Goal: Task Accomplishment & Management: Manage account settings

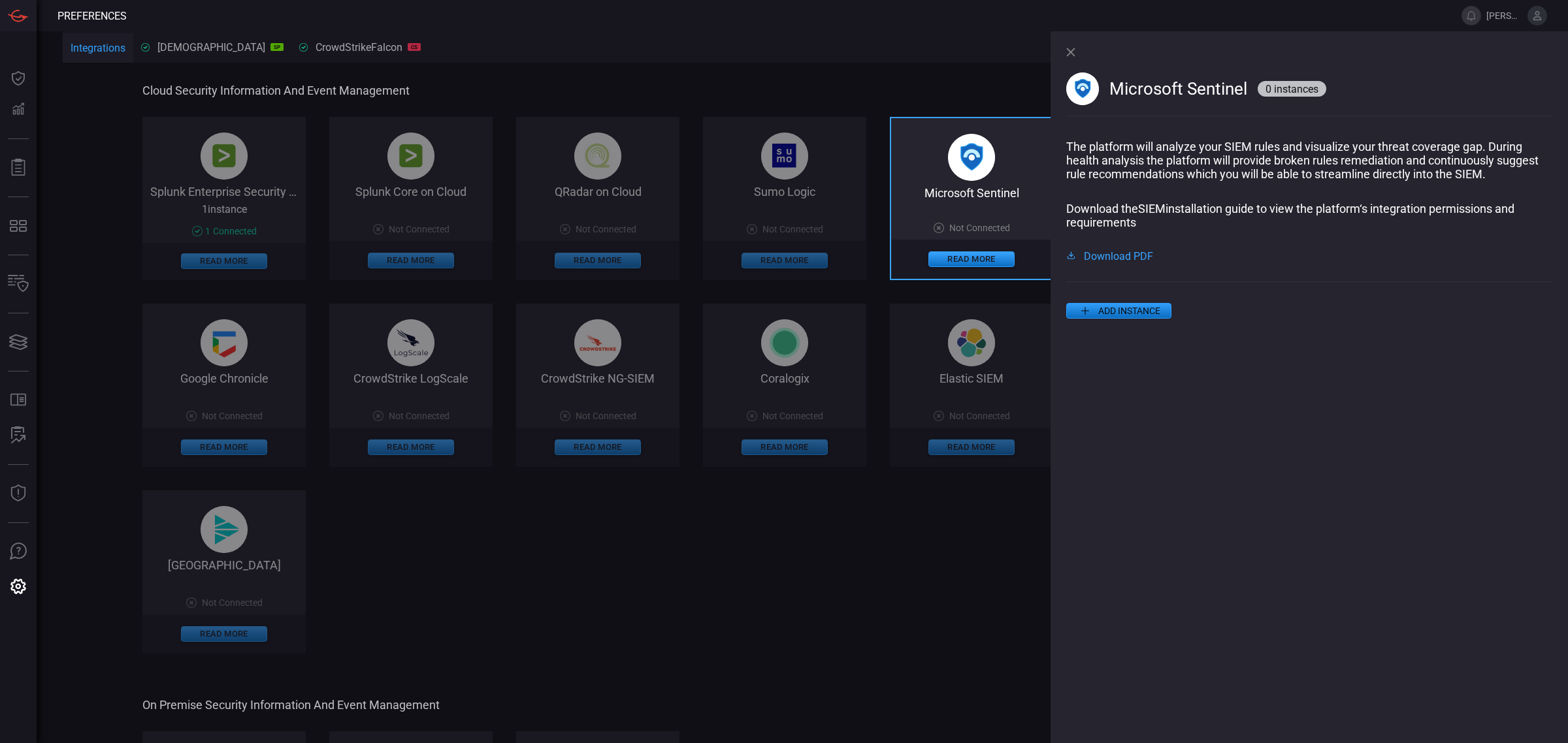
click at [1068, 56] on icon at bounding box center [1071, 52] width 9 height 9
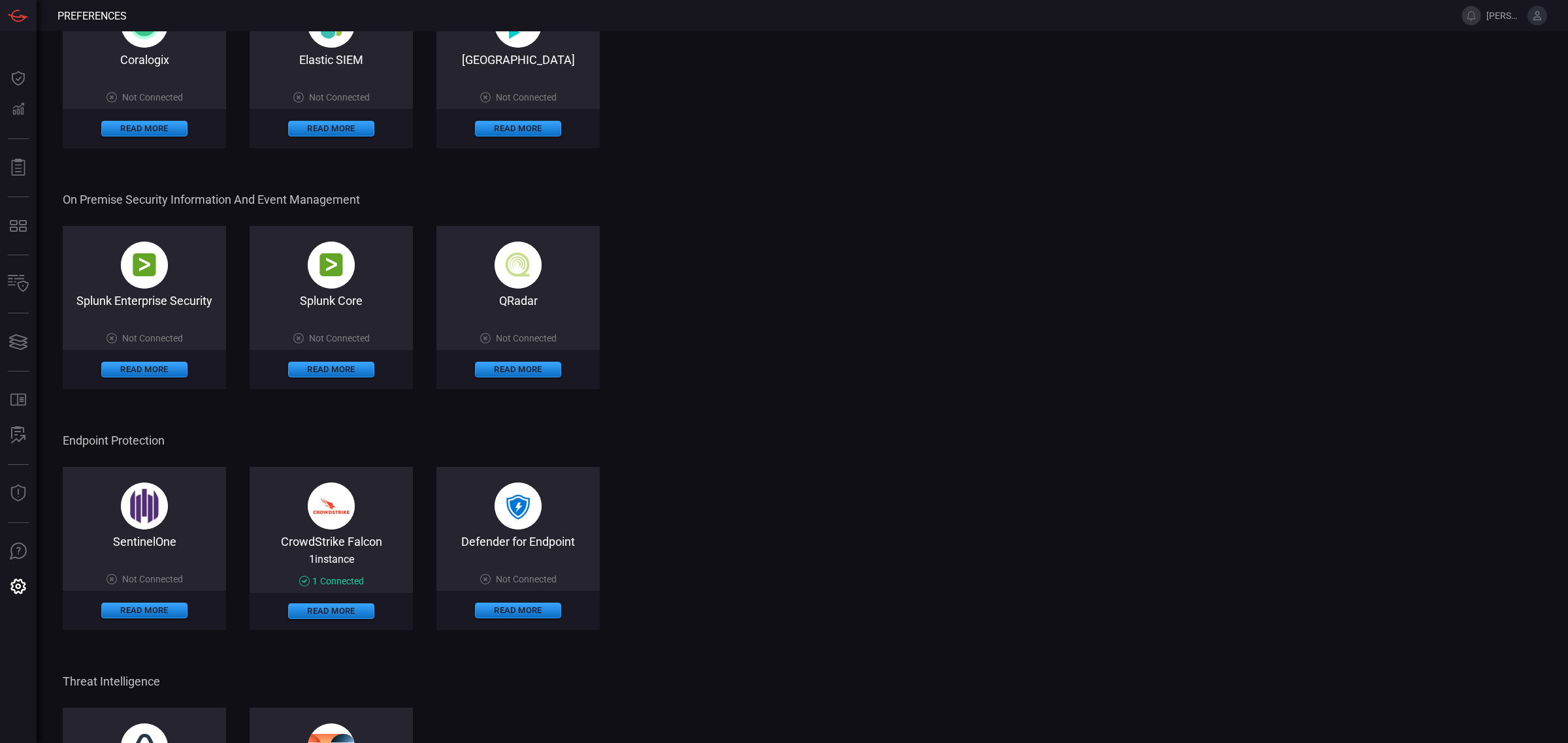
scroll to position [327, 0]
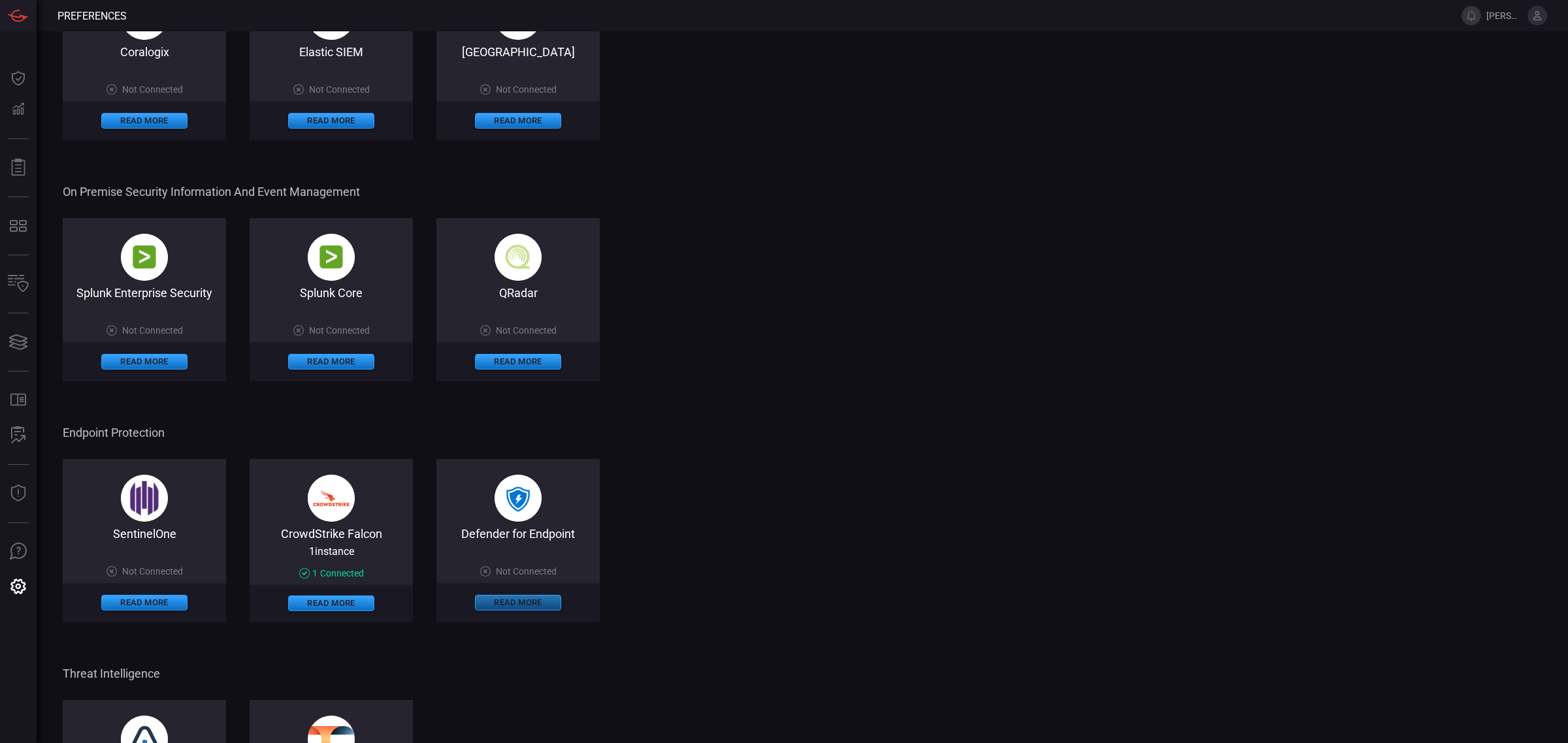
click at [516, 601] on button "Read More" at bounding box center [518, 603] width 86 height 16
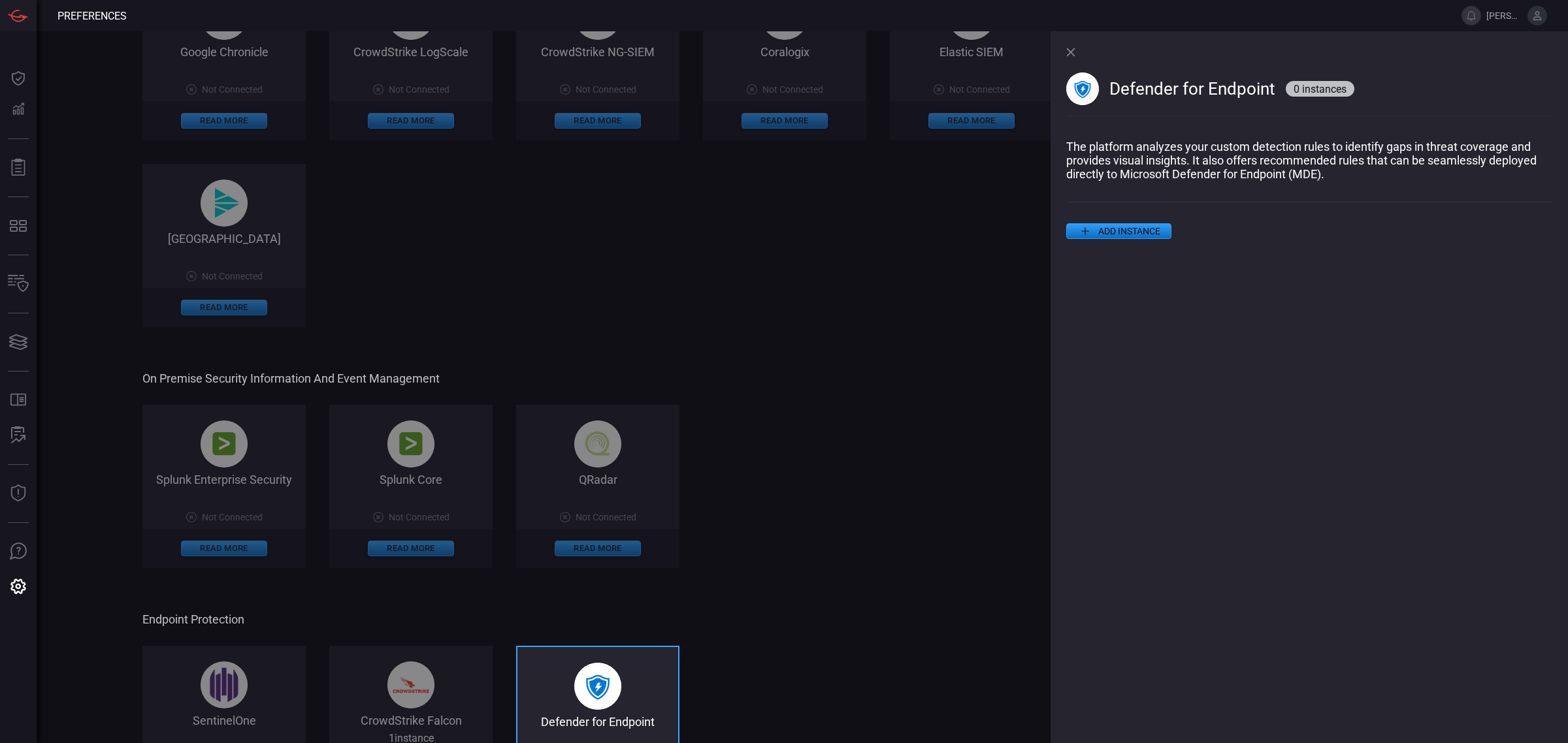
click at [1073, 56] on icon at bounding box center [1070, 51] width 9 height 9
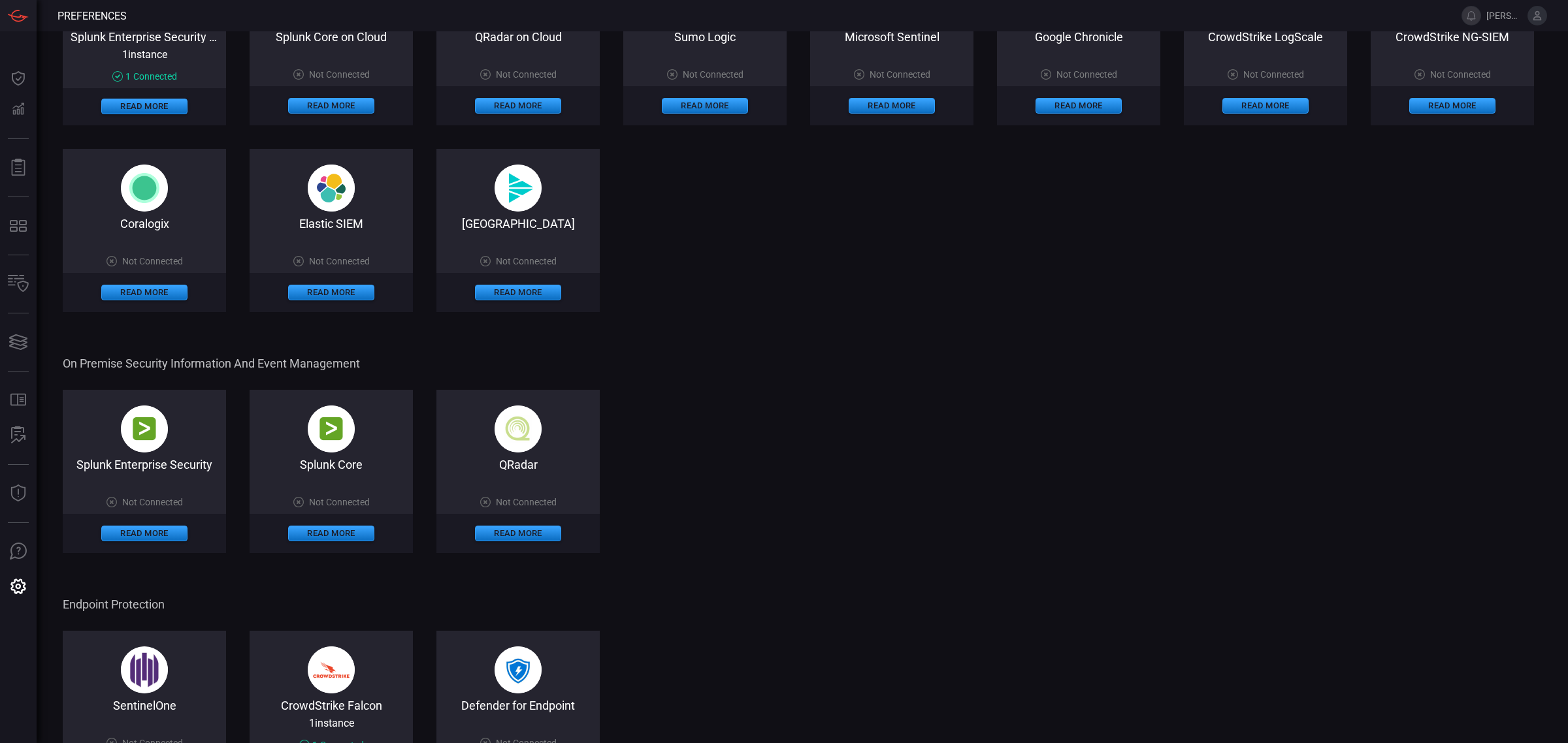
scroll to position [0, 0]
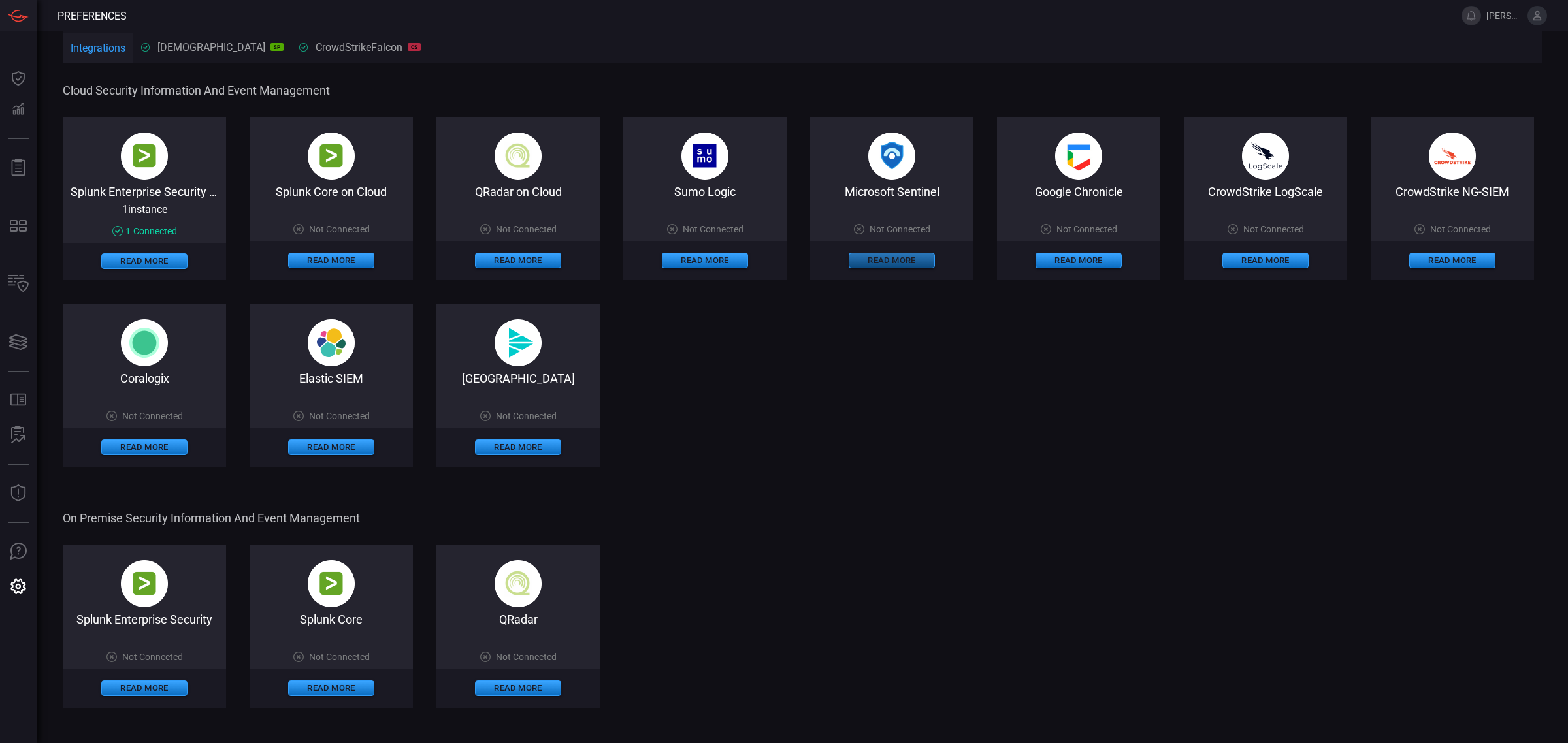
click at [890, 263] on button "Read More" at bounding box center [892, 261] width 86 height 16
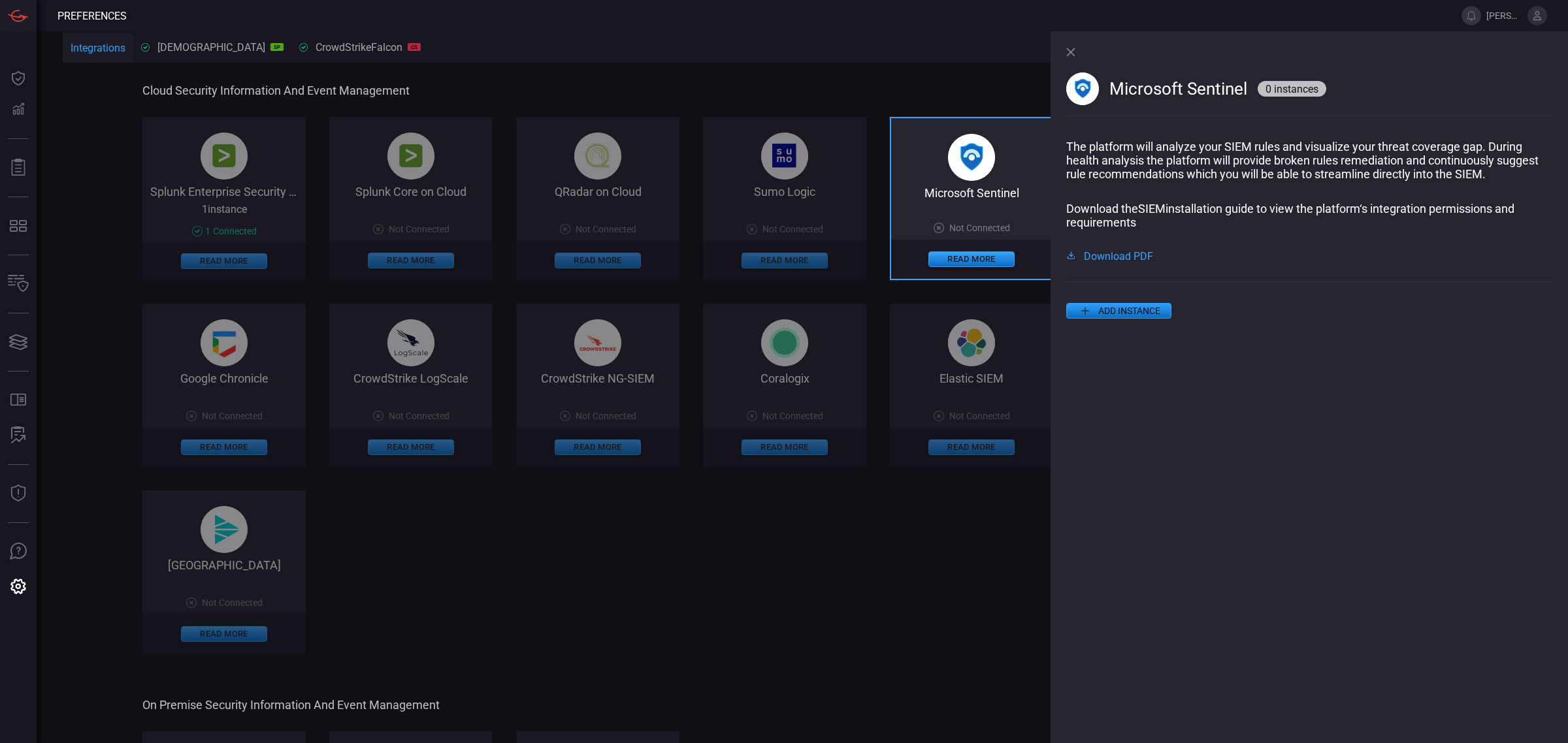
click at [1089, 319] on icon at bounding box center [1086, 311] width 16 height 16
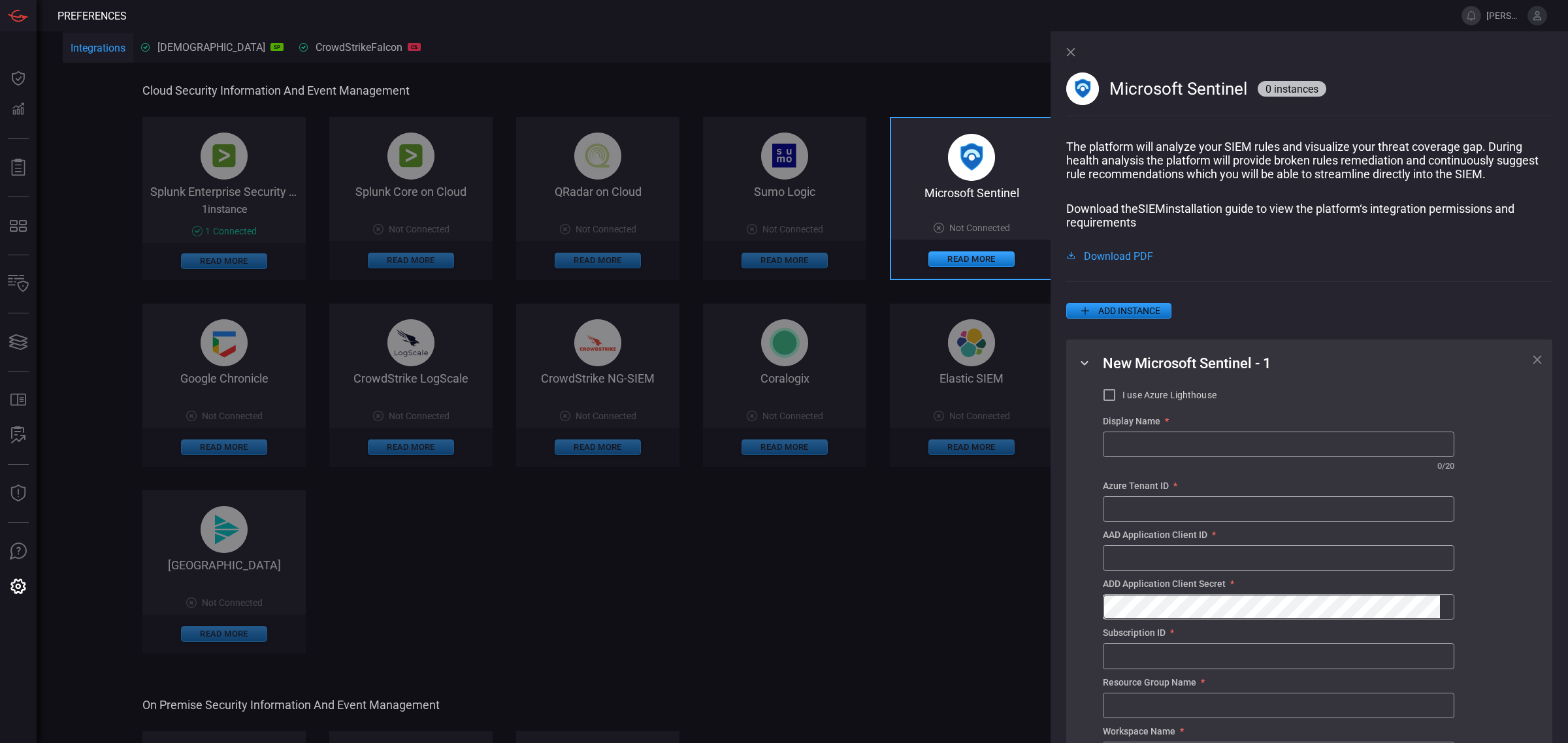
click at [1533, 364] on icon at bounding box center [1538, 360] width 9 height 9
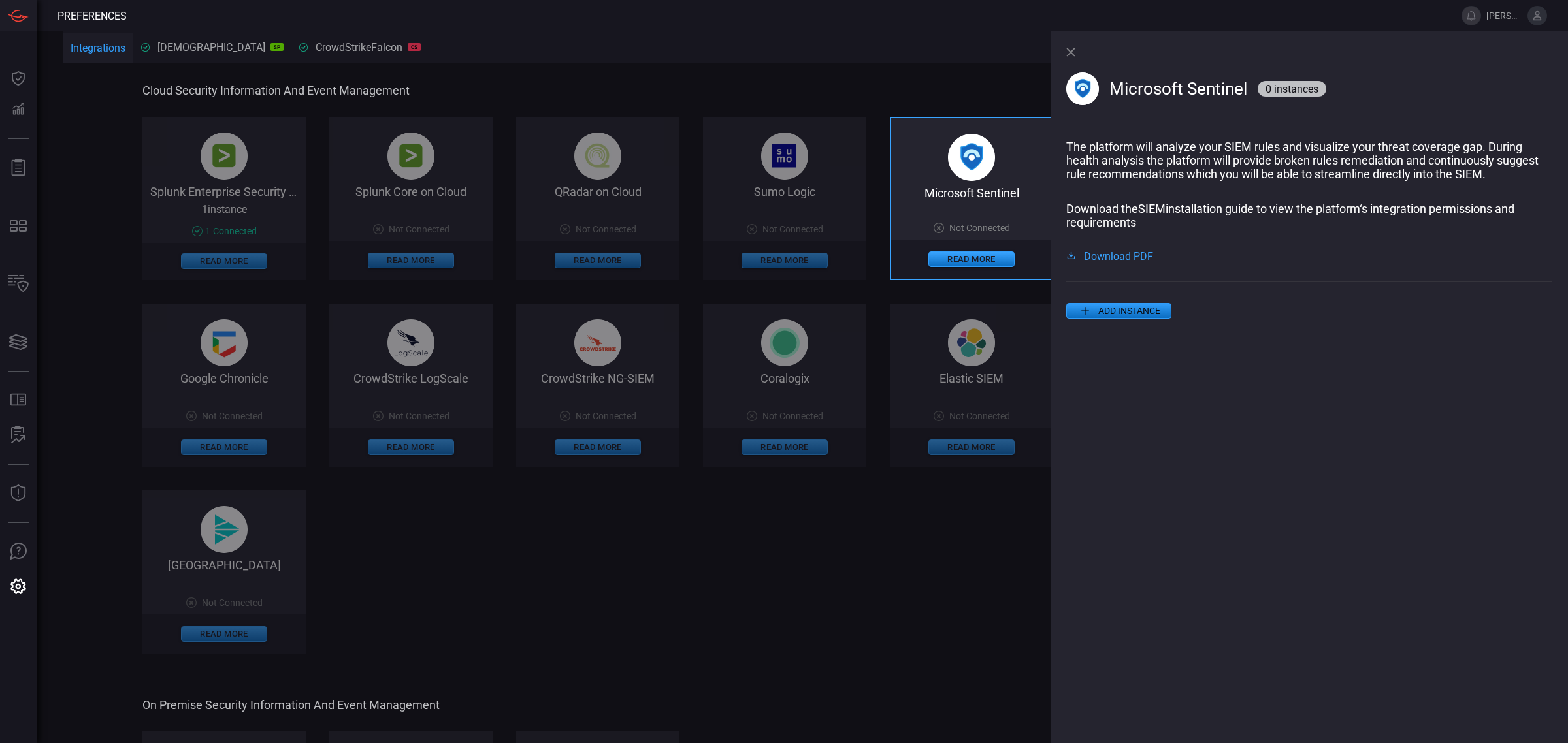
click at [1109, 319] on button "ADD INSTANCE" at bounding box center [1119, 311] width 105 height 16
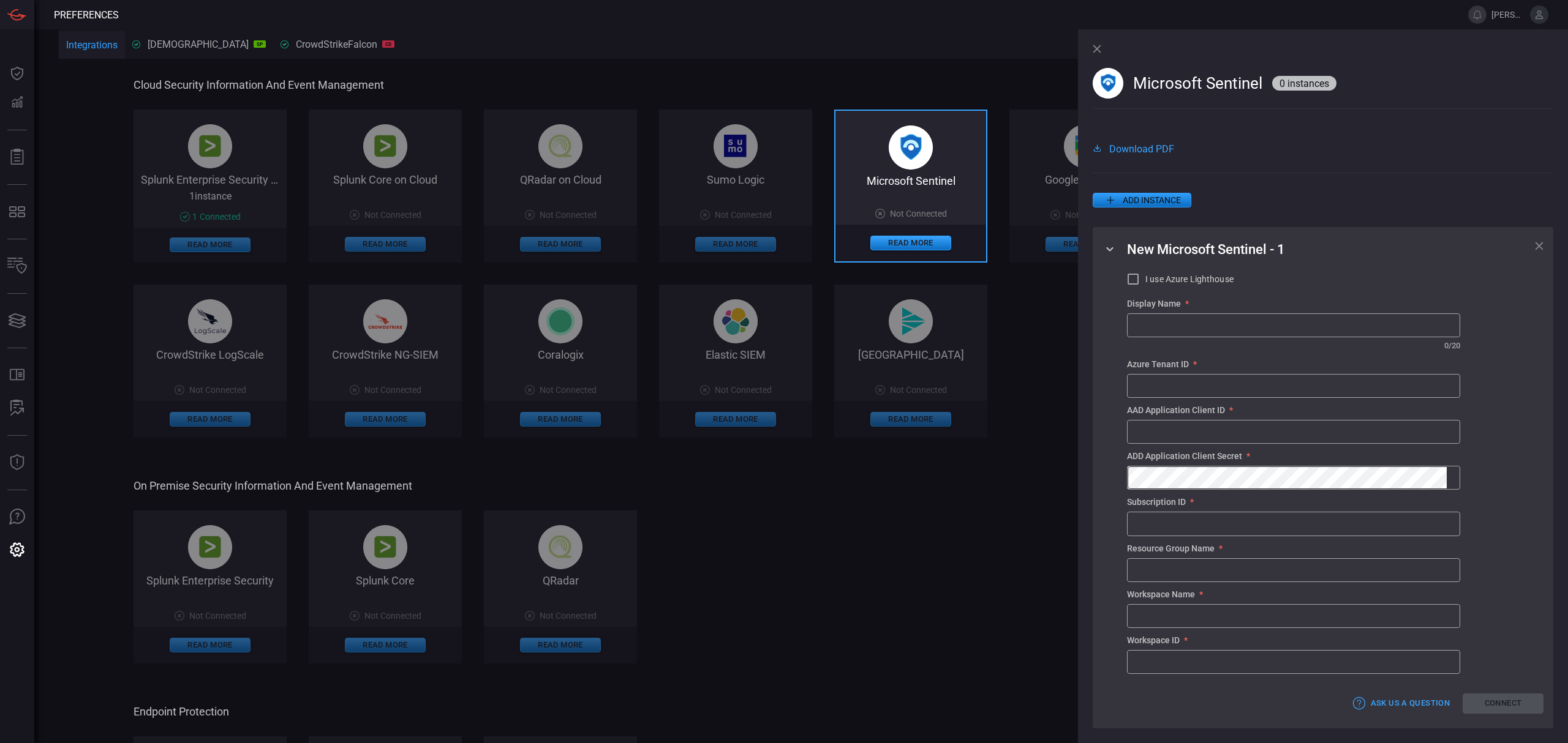
scroll to position [35, 0]
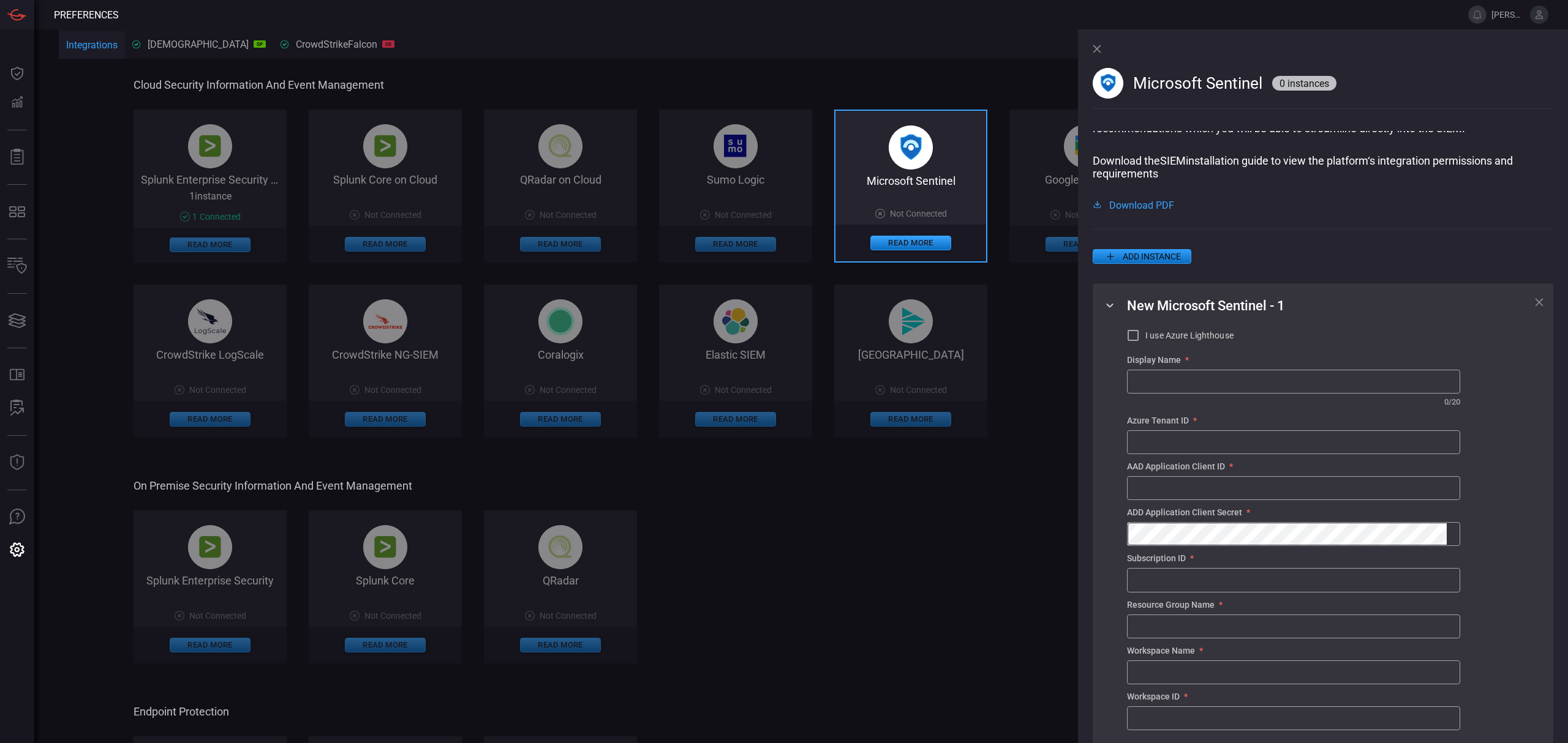
drag, startPoint x: 749, startPoint y: 491, endPoint x: 750, endPoint y: 484, distance: 7.1
click at [750, 489] on span "On Premise Security Information and Event Management" at bounding box center [653, 485] width 1040 height 13
click at [1100, 52] on icon at bounding box center [1097, 49] width 9 height 9
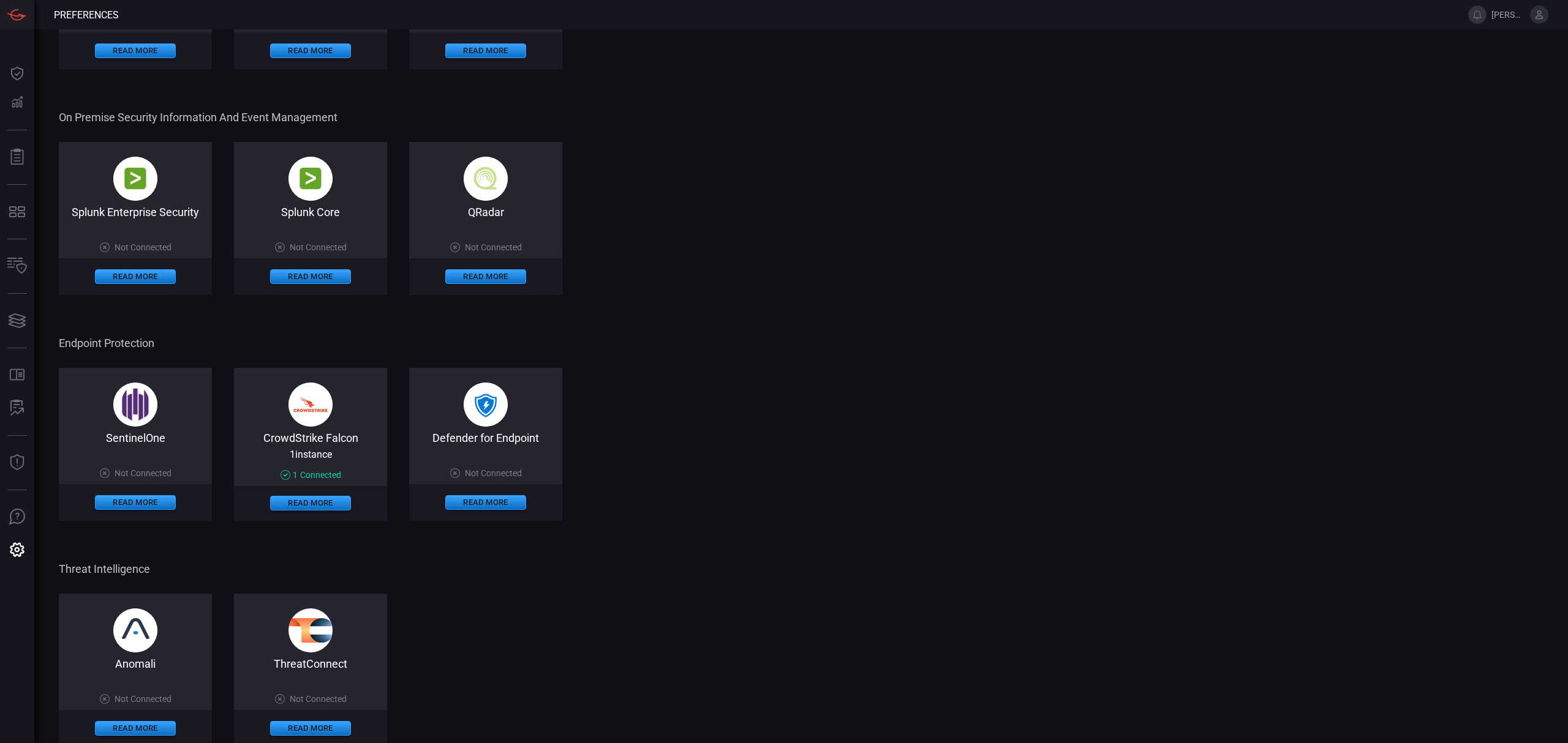
scroll to position [390, 0]
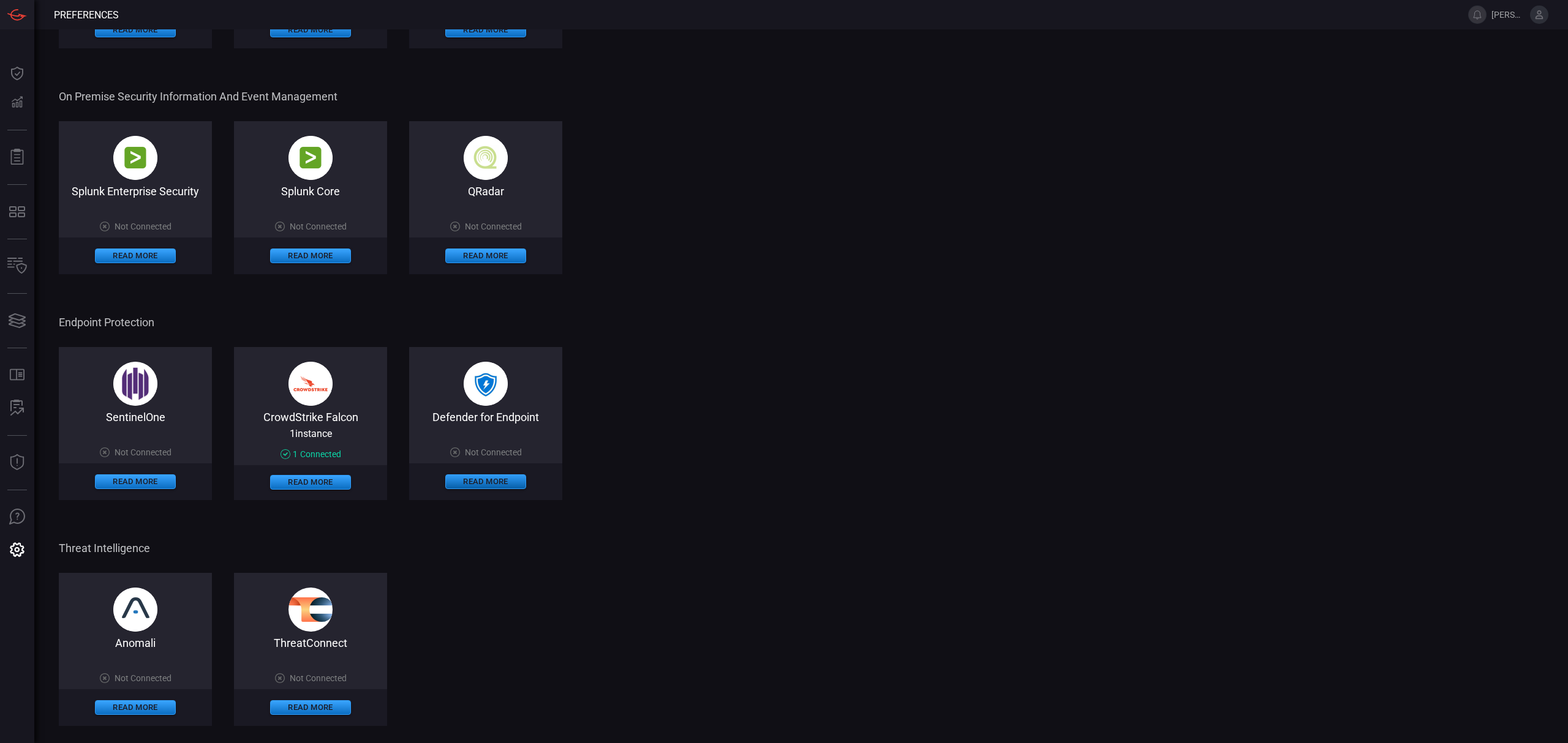
click at [489, 485] on button "Read More" at bounding box center [486, 482] width 81 height 15
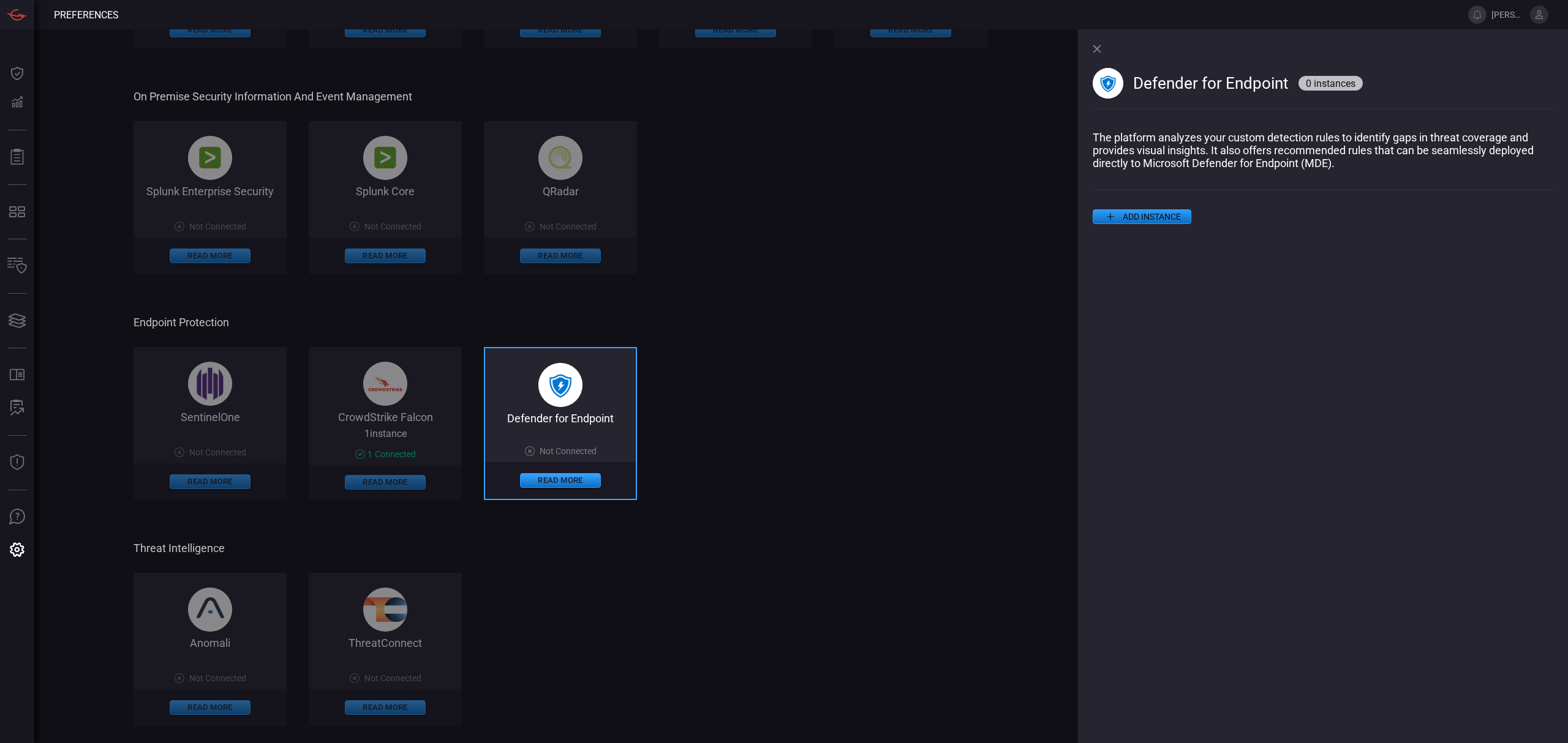
click at [1157, 216] on button "ADD INSTANCE" at bounding box center [1142, 217] width 99 height 15
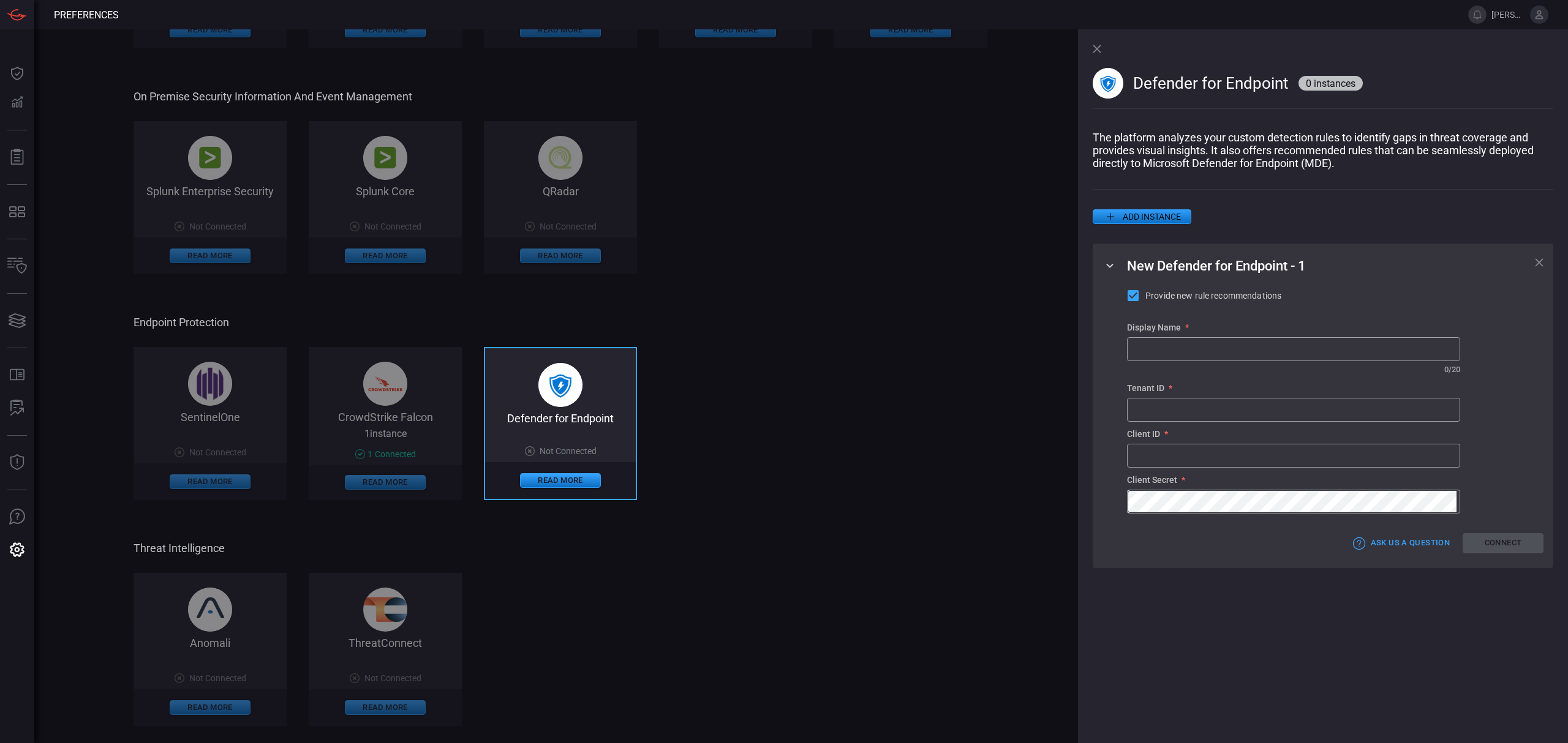
click at [1469, 262] on icon at bounding box center [1539, 262] width 9 height 9
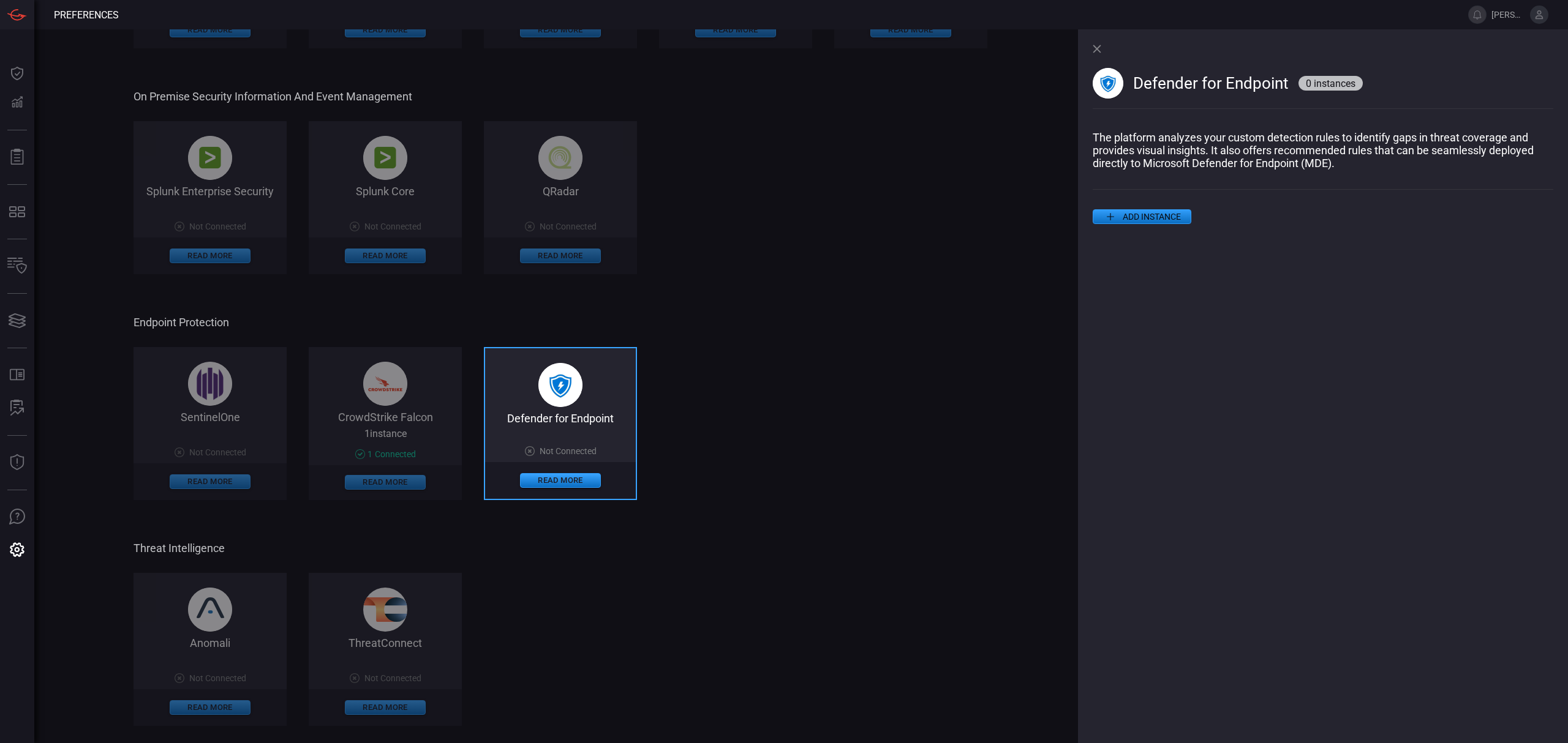
click at [1085, 49] on div "Defender for Endpoint 0 instances The platform analyzes your custom detection r…" at bounding box center [1323, 387] width 490 height 714
click at [1096, 49] on icon at bounding box center [1097, 49] width 9 height 9
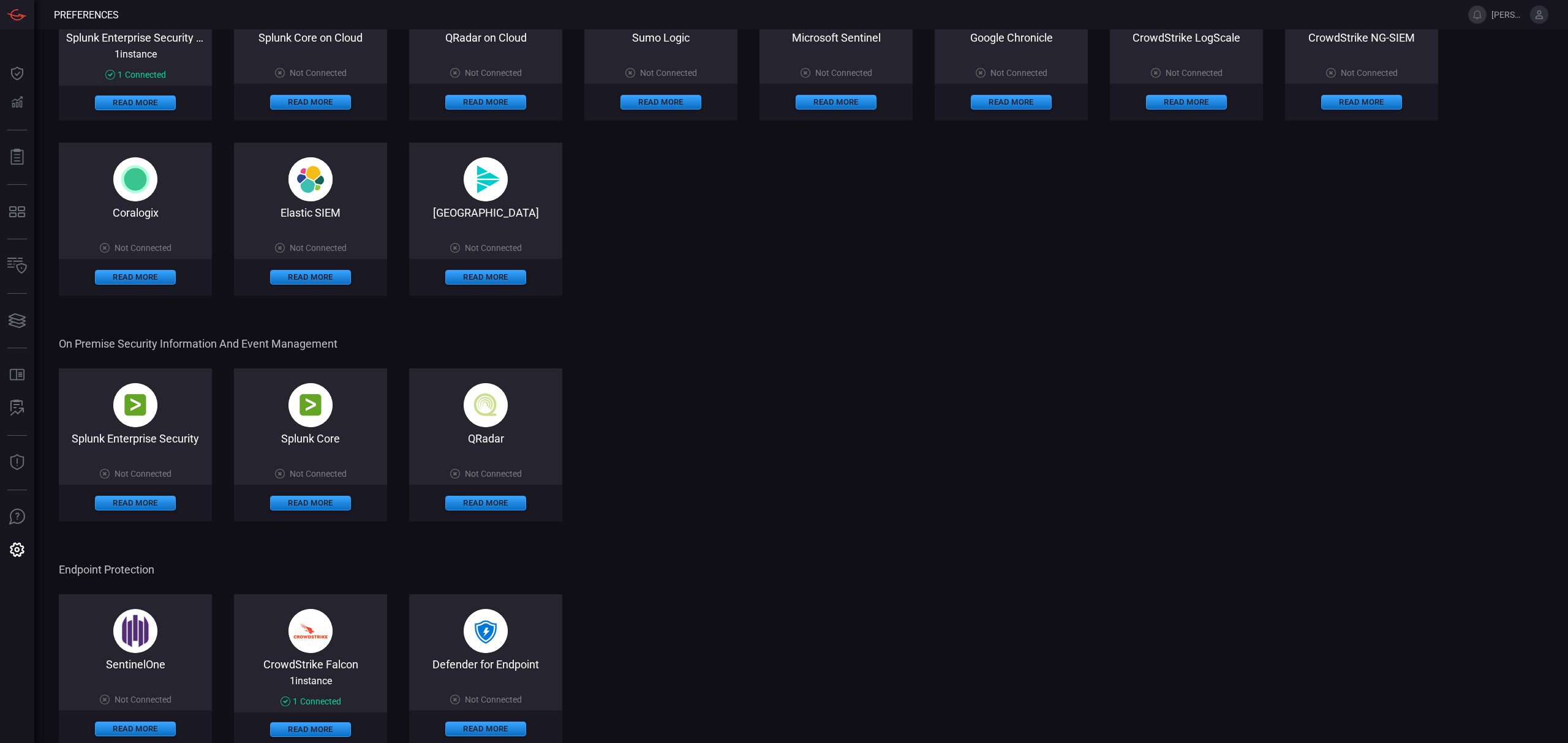
scroll to position [0, 0]
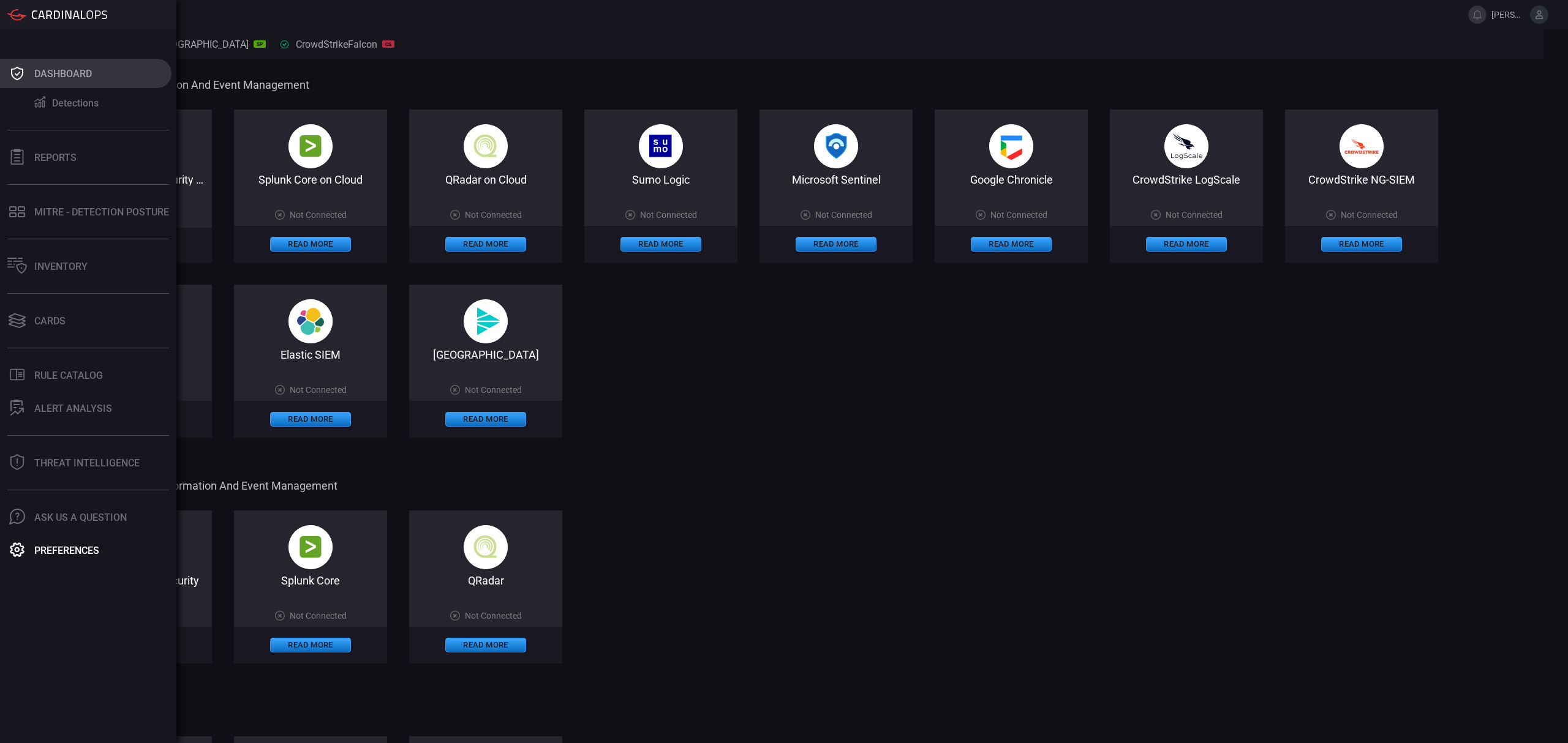
click at [46, 77] on div "Dashboard" at bounding box center [63, 73] width 57 height 12
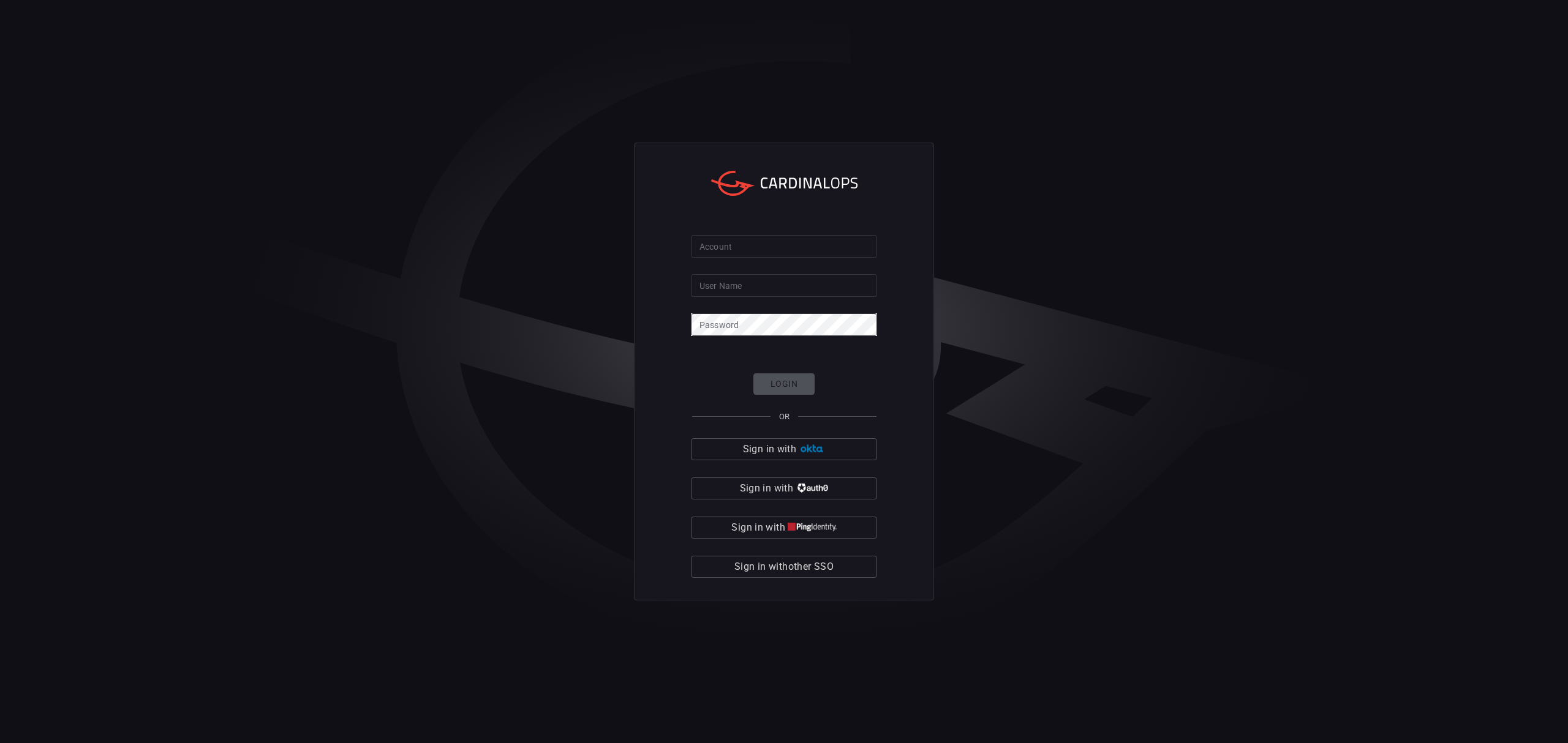
click at [743, 241] on input "Account" at bounding box center [783, 246] width 186 height 23
type input "banner-health"
click at [758, 285] on input "User Name" at bounding box center [783, 285] width 186 height 23
type input "[PERSON_NAME][EMAIL_ADDRESS][PERSON_NAME][DOMAIN_NAME]"
click button "Login" at bounding box center [783, 384] width 61 height 22
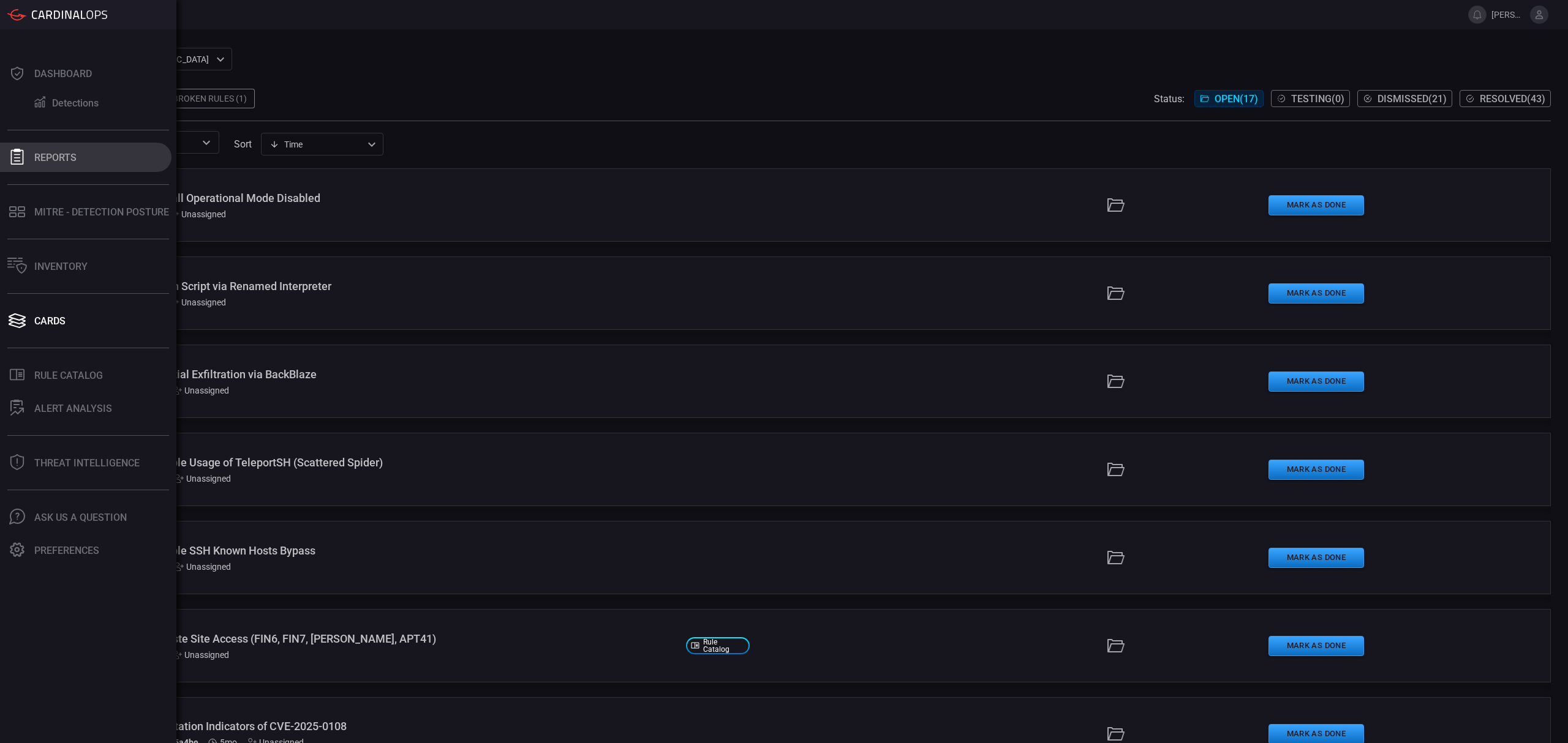
click at [86, 159] on button "Reports" at bounding box center [86, 157] width 172 height 30
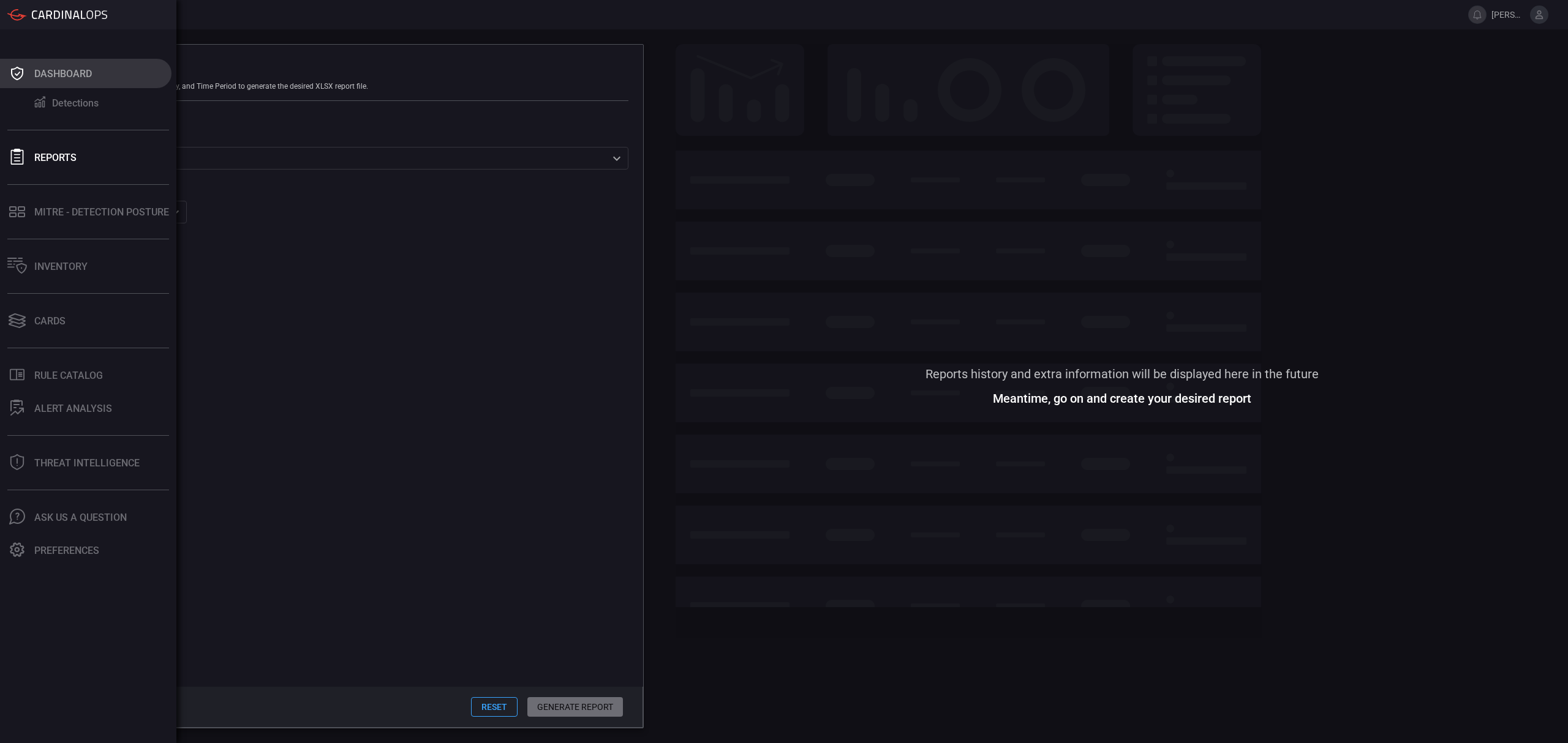
click at [55, 77] on div "Dashboard" at bounding box center [63, 73] width 57 height 12
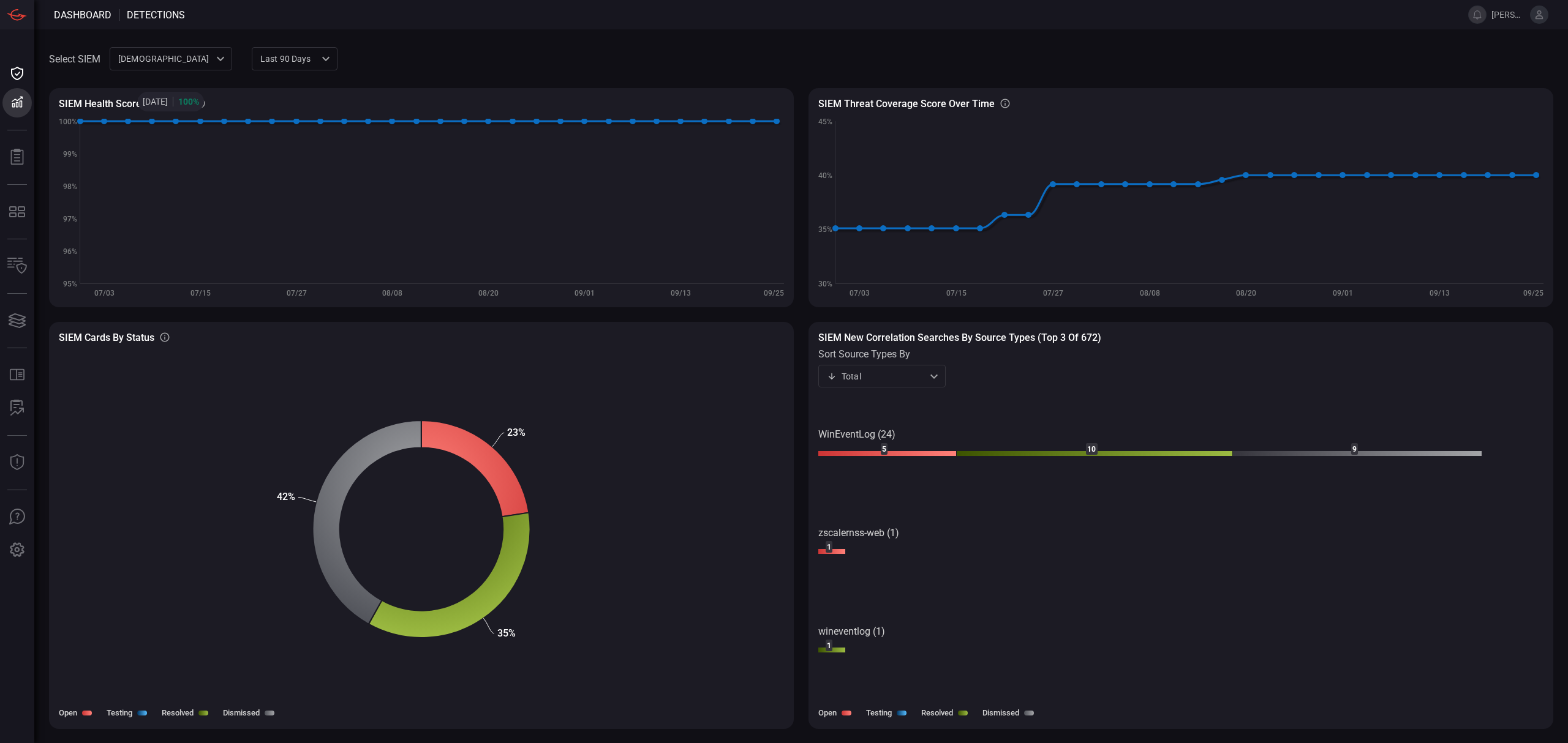
drag, startPoint x: 459, startPoint y: 33, endPoint x: 432, endPoint y: 35, distance: 27.1
click at [459, 33] on div "Select SIEM cardinalops 8a85017a-fd64-46c8-87bb-16e3004a458b ​ Last 90 days qua…" at bounding box center [801, 387] width 1533 height 714
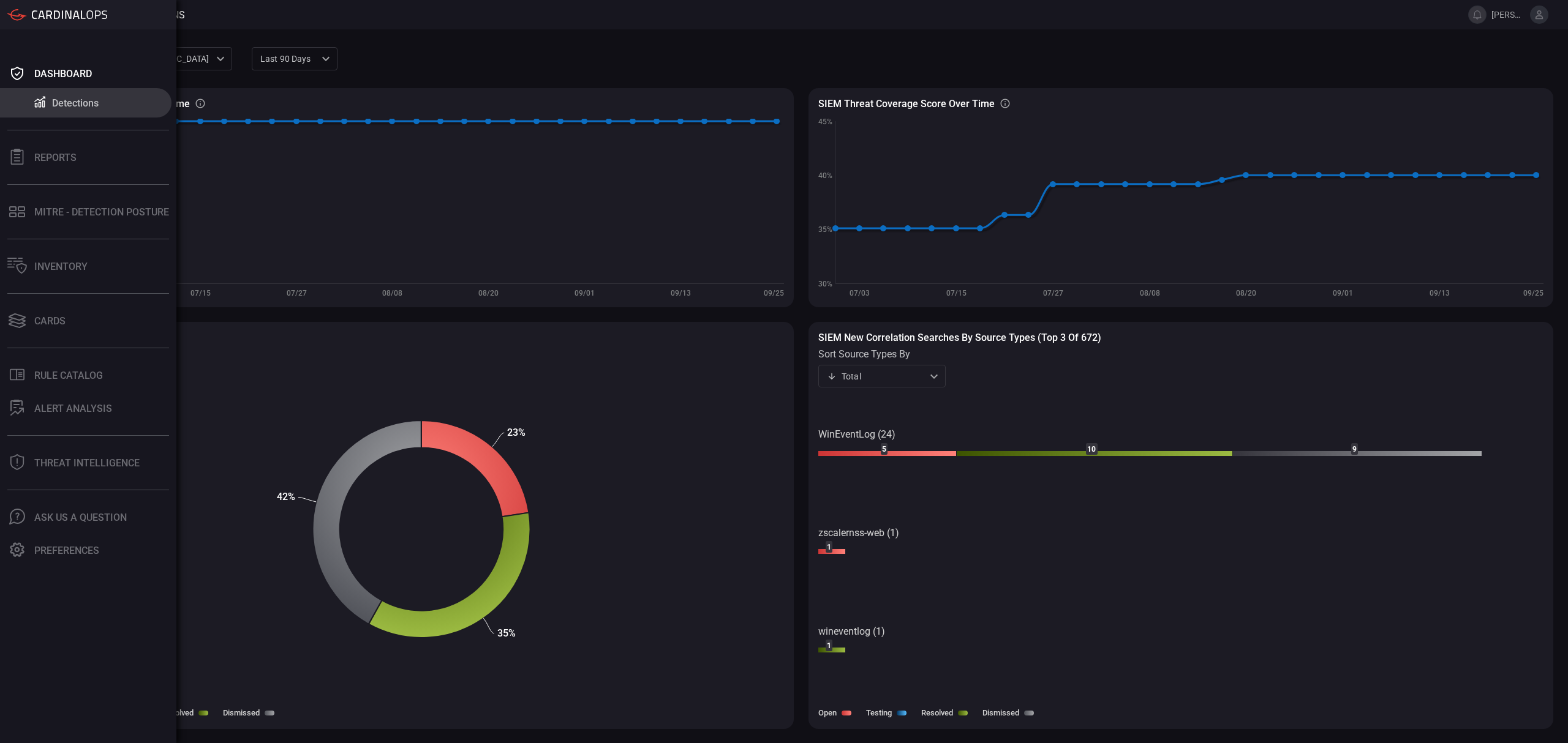
click at [62, 101] on div "Detections" at bounding box center [75, 103] width 46 height 12
click at [61, 70] on div "Dashboard" at bounding box center [63, 73] width 57 height 12
click at [102, 207] on div "MITRE - Detection Posture" at bounding box center [102, 212] width 135 height 12
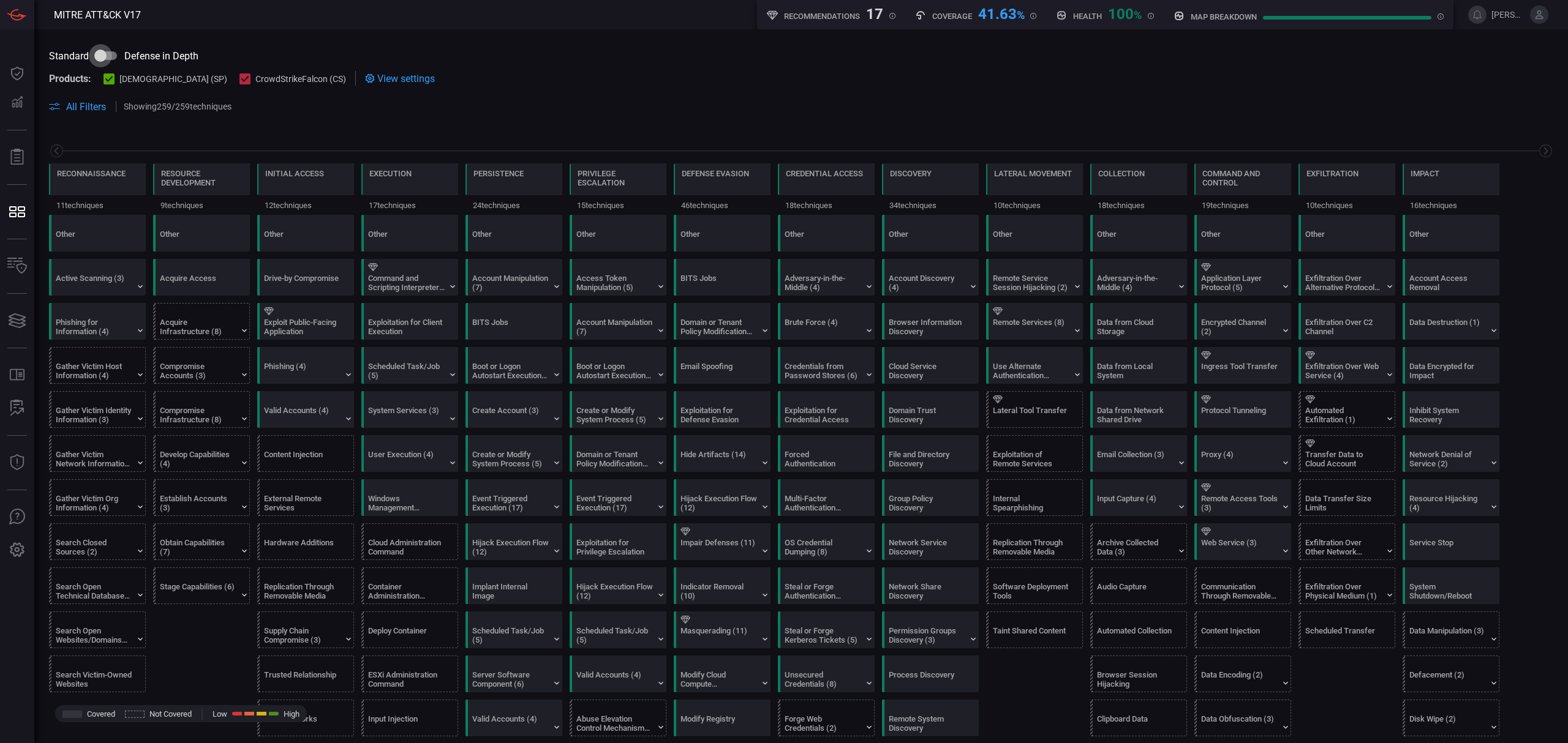
click at [118, 54] on input "checkbox" at bounding box center [100, 56] width 70 height 23
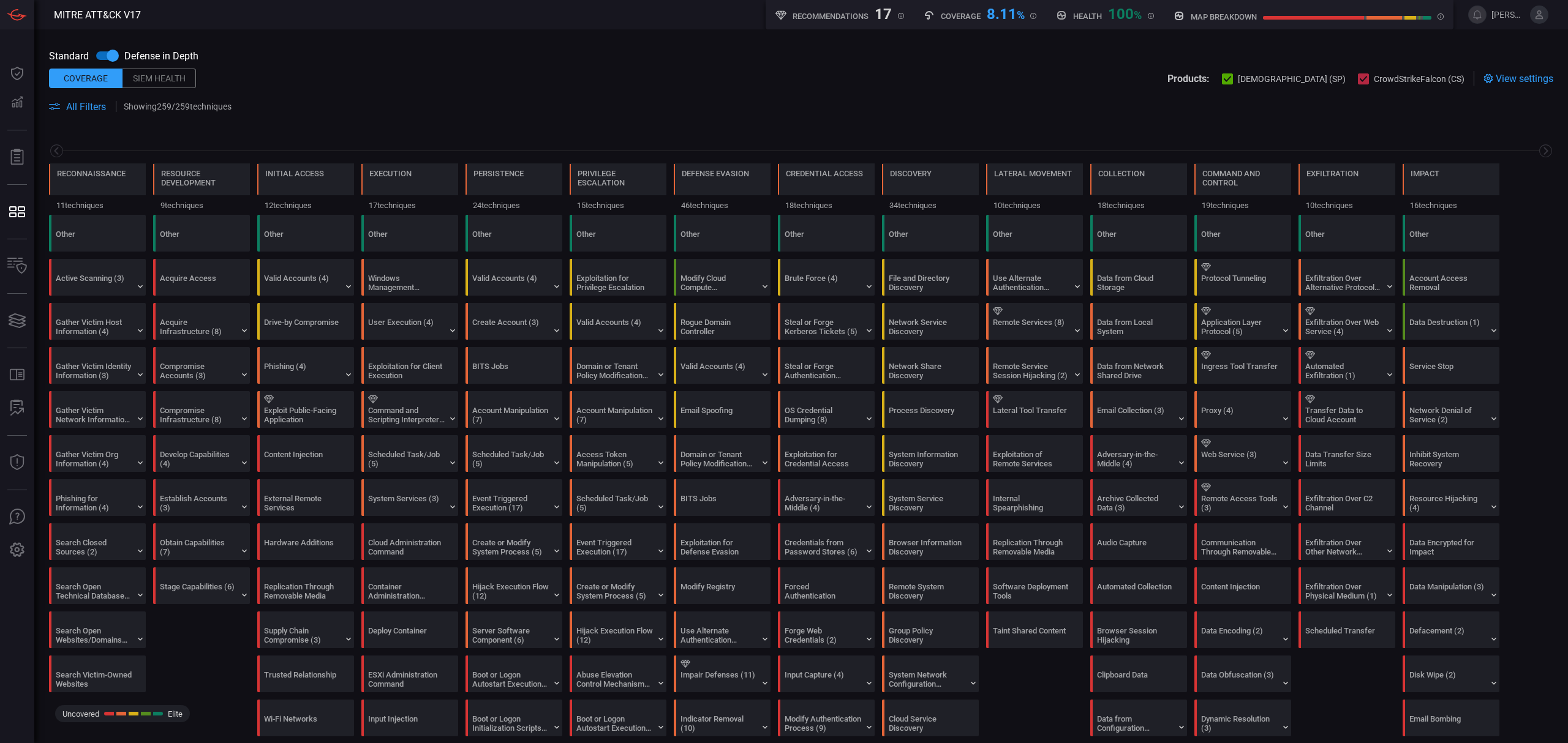
click at [111, 54] on input "checkbox" at bounding box center [112, 56] width 70 height 23
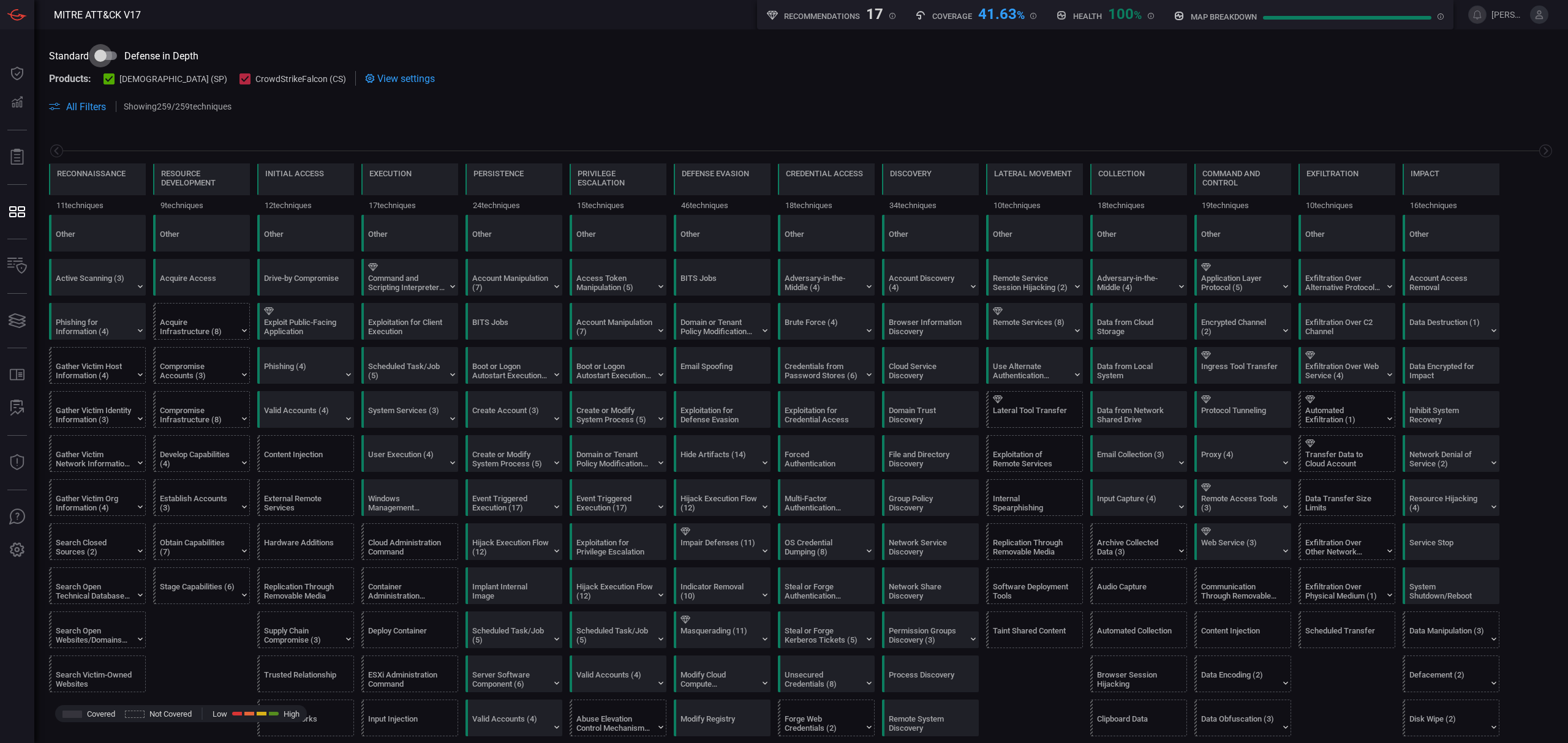
click at [116, 50] on input "checkbox" at bounding box center [100, 56] width 70 height 23
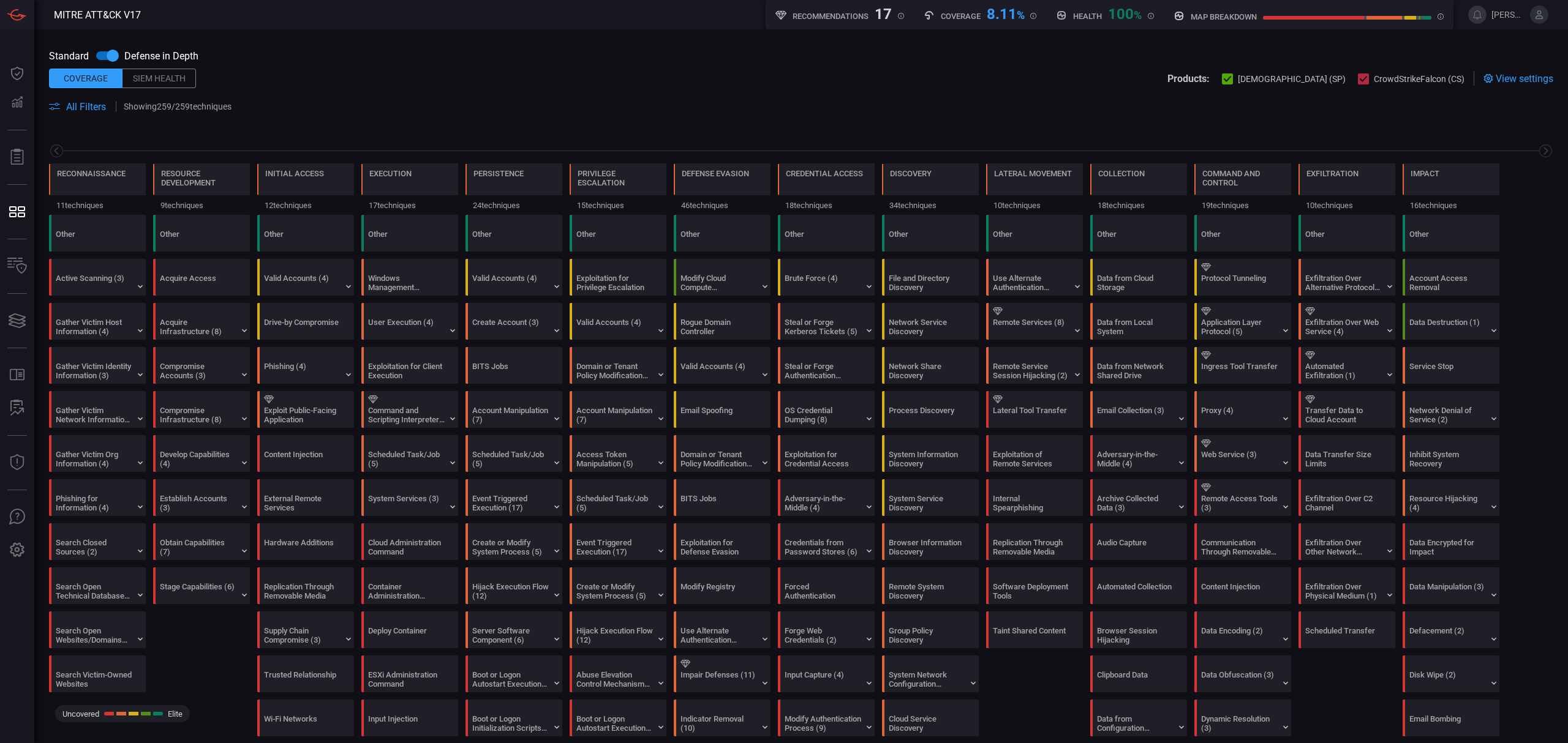
click at [111, 56] on input "checkbox" at bounding box center [112, 56] width 70 height 23
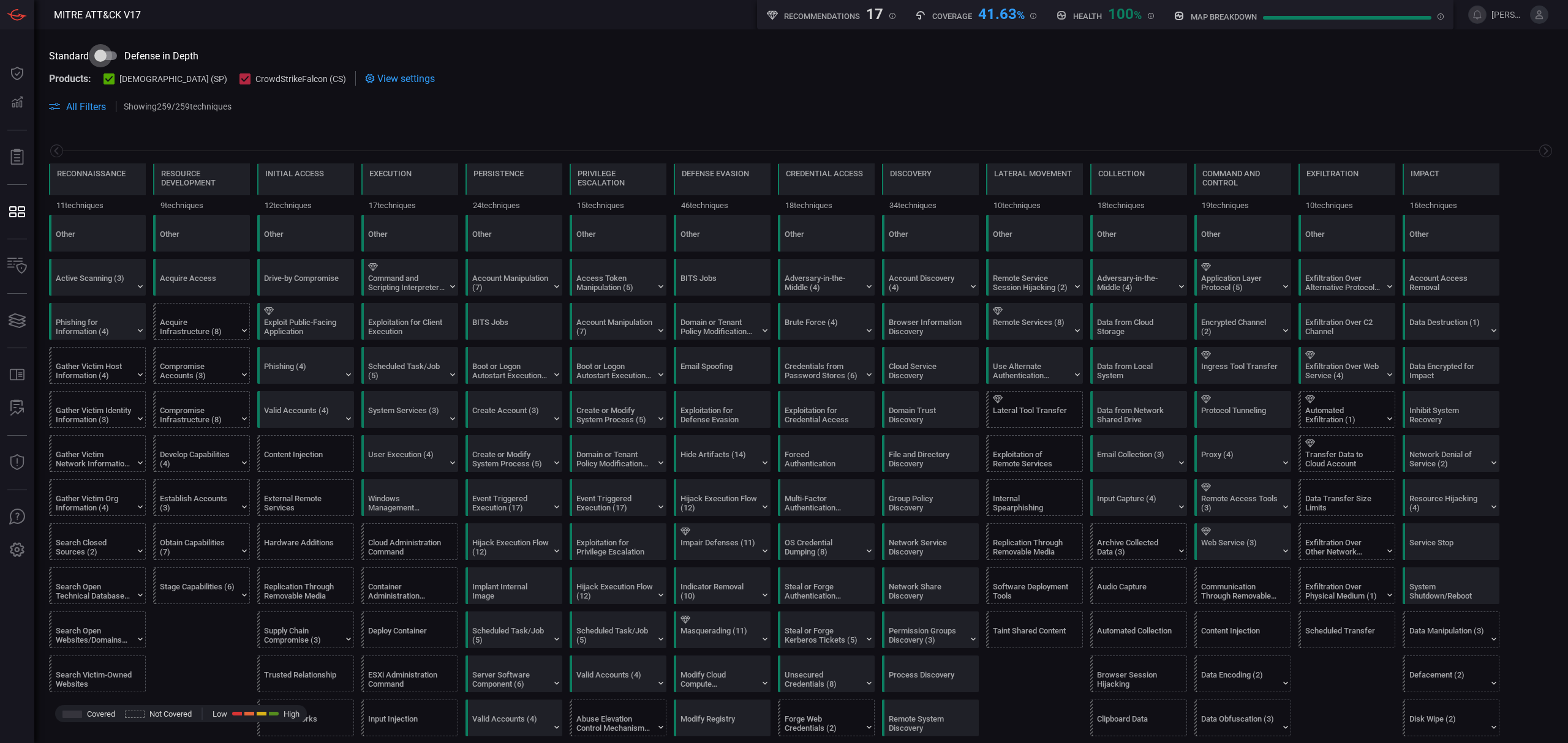
click at [128, 54] on input "checkbox" at bounding box center [100, 56] width 70 height 23
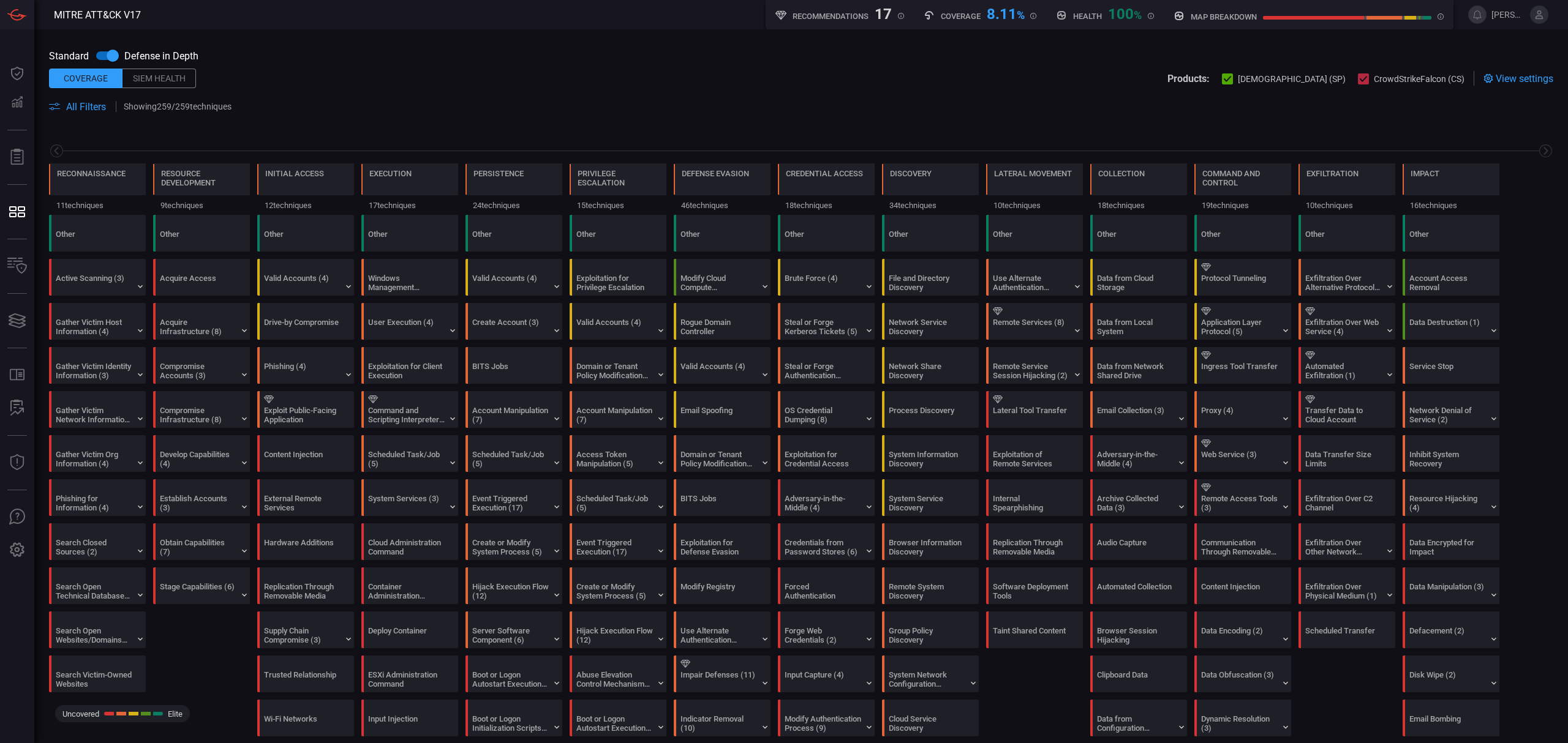
click at [111, 57] on input "checkbox" at bounding box center [112, 56] width 70 height 23
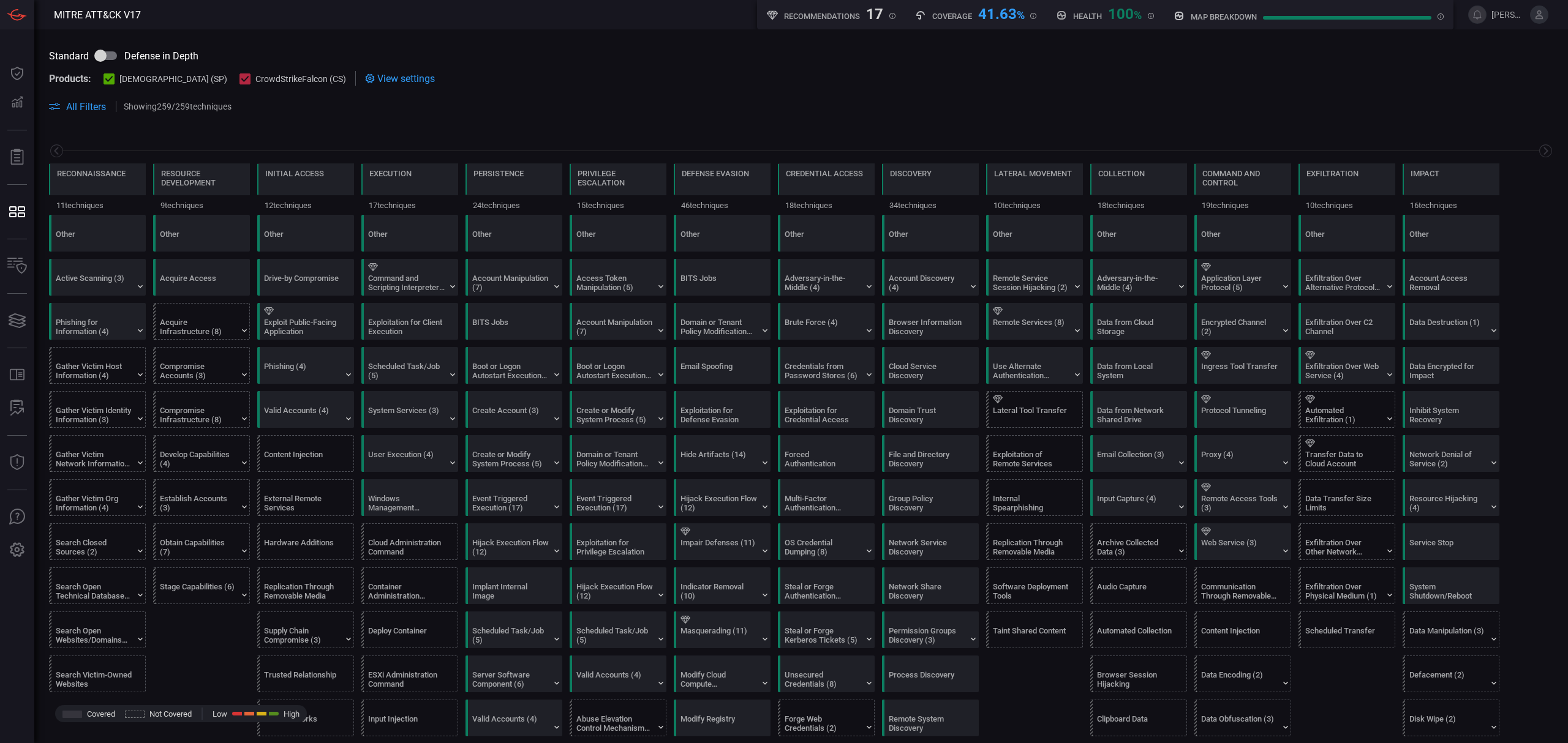
click at [121, 54] on input "checkbox" at bounding box center [100, 56] width 70 height 23
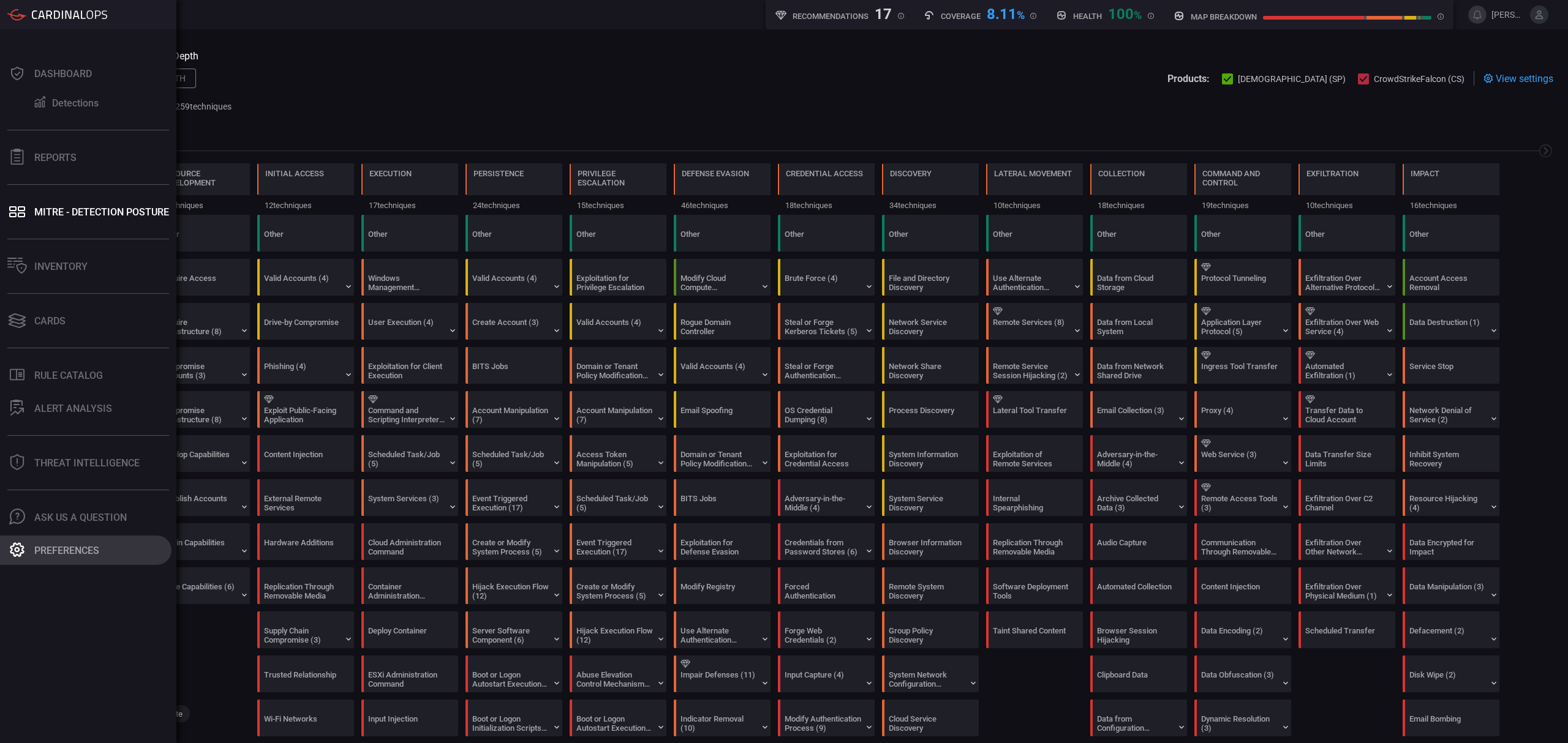
click at [61, 549] on div "Preferences" at bounding box center [67, 550] width 65 height 12
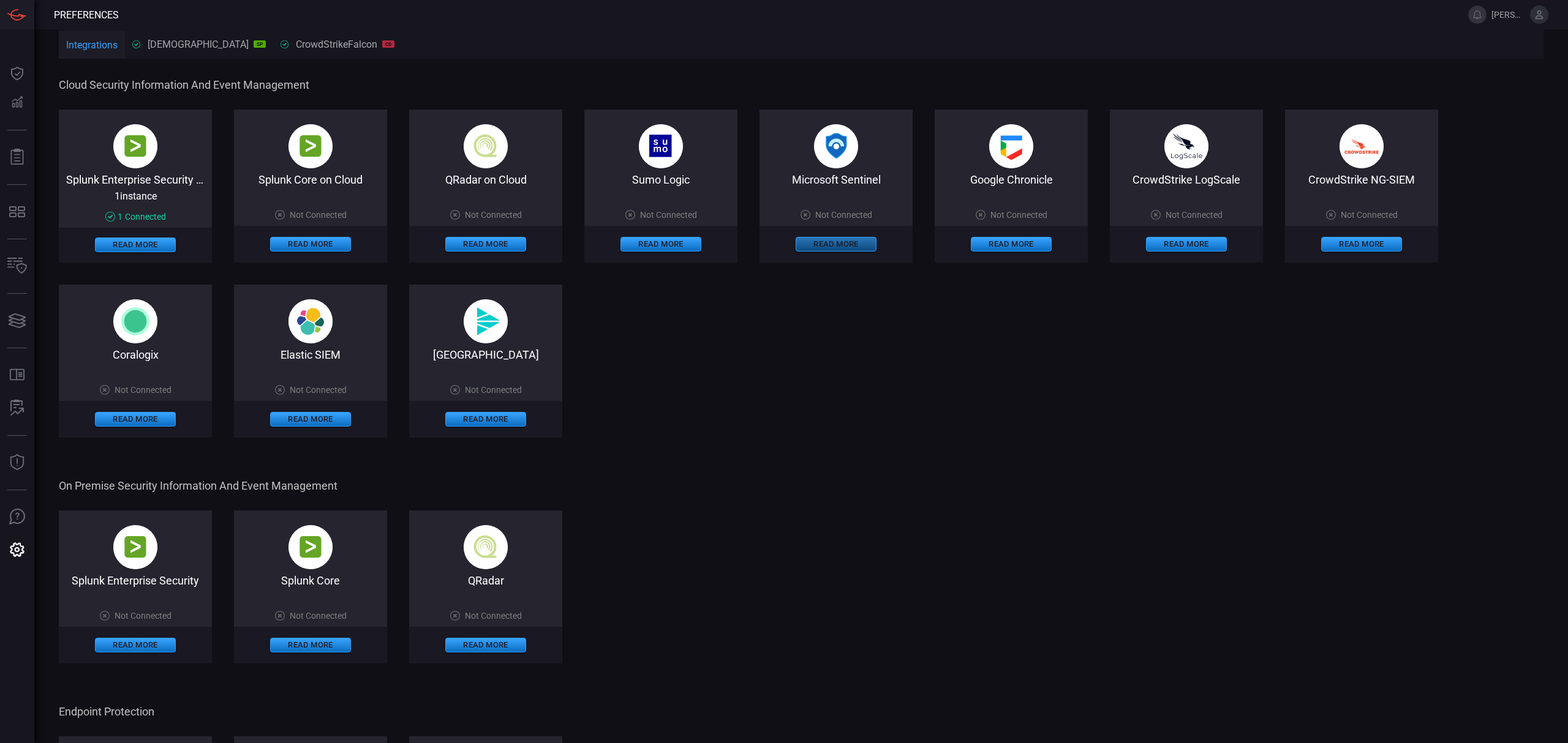
click at [841, 237] on button "Read More" at bounding box center [836, 245] width 81 height 15
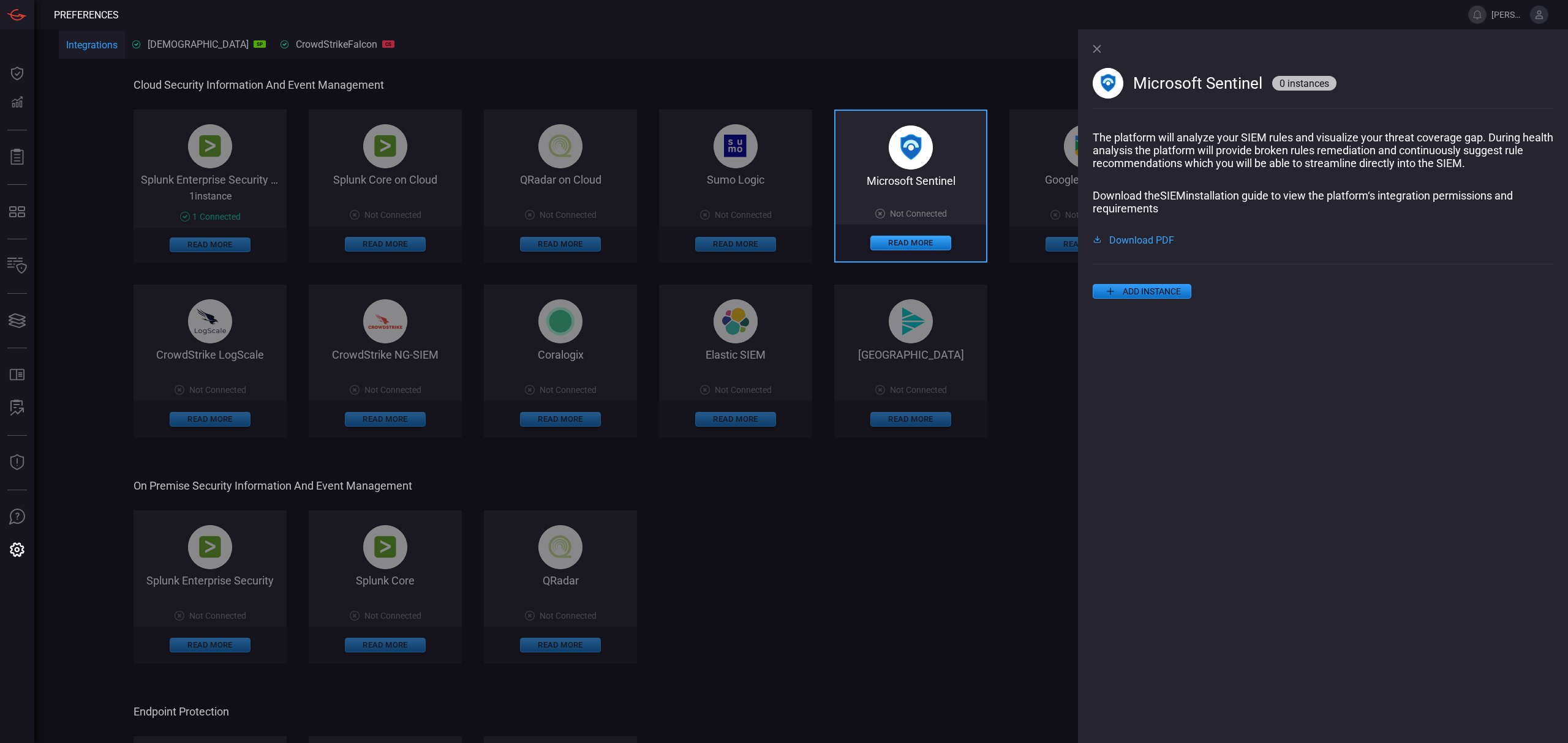
click at [1142, 245] on span "Download PDF" at bounding box center [1141, 240] width 65 height 10
click at [1145, 290] on button "ADD INSTANCE" at bounding box center [1142, 292] width 99 height 15
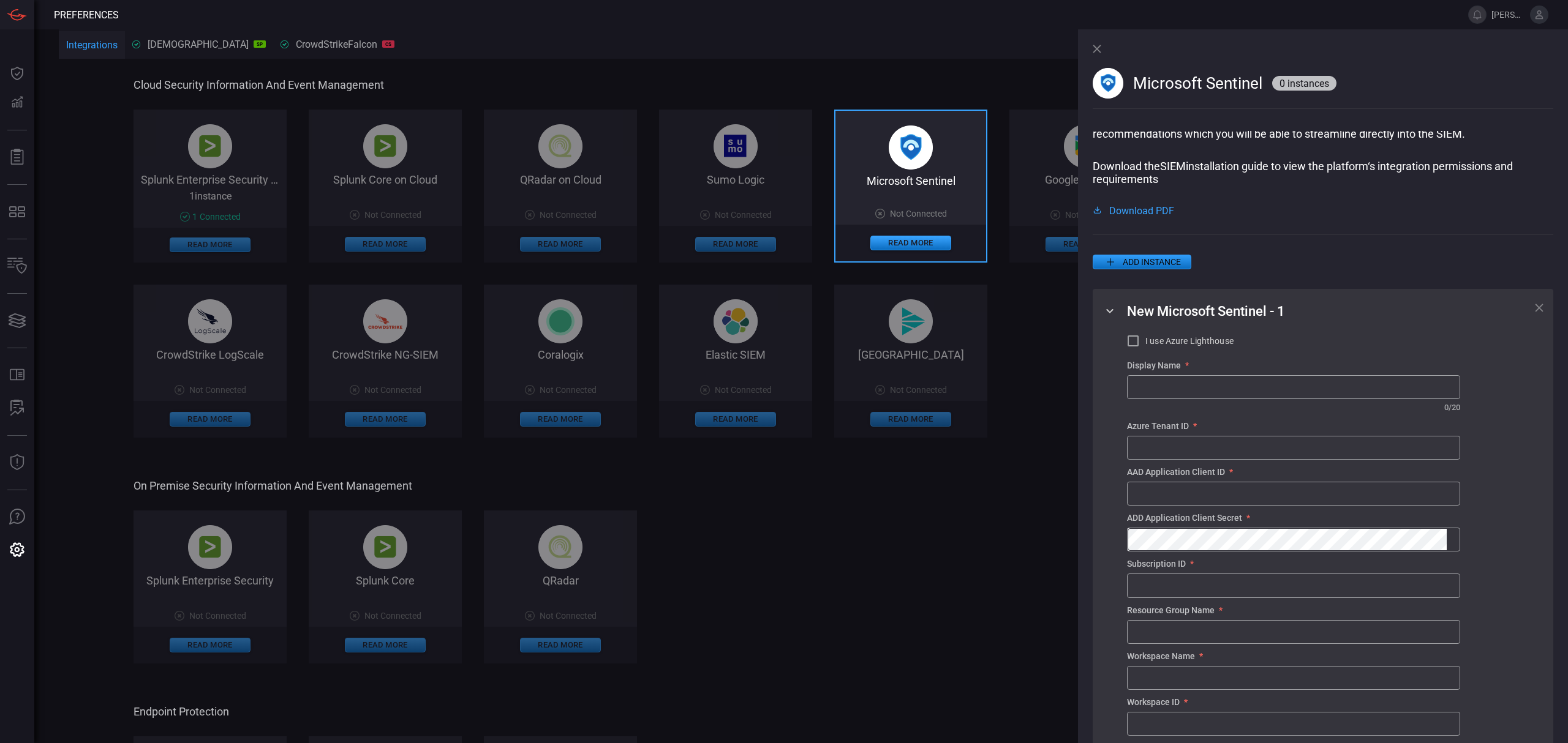
scroll to position [82, 0]
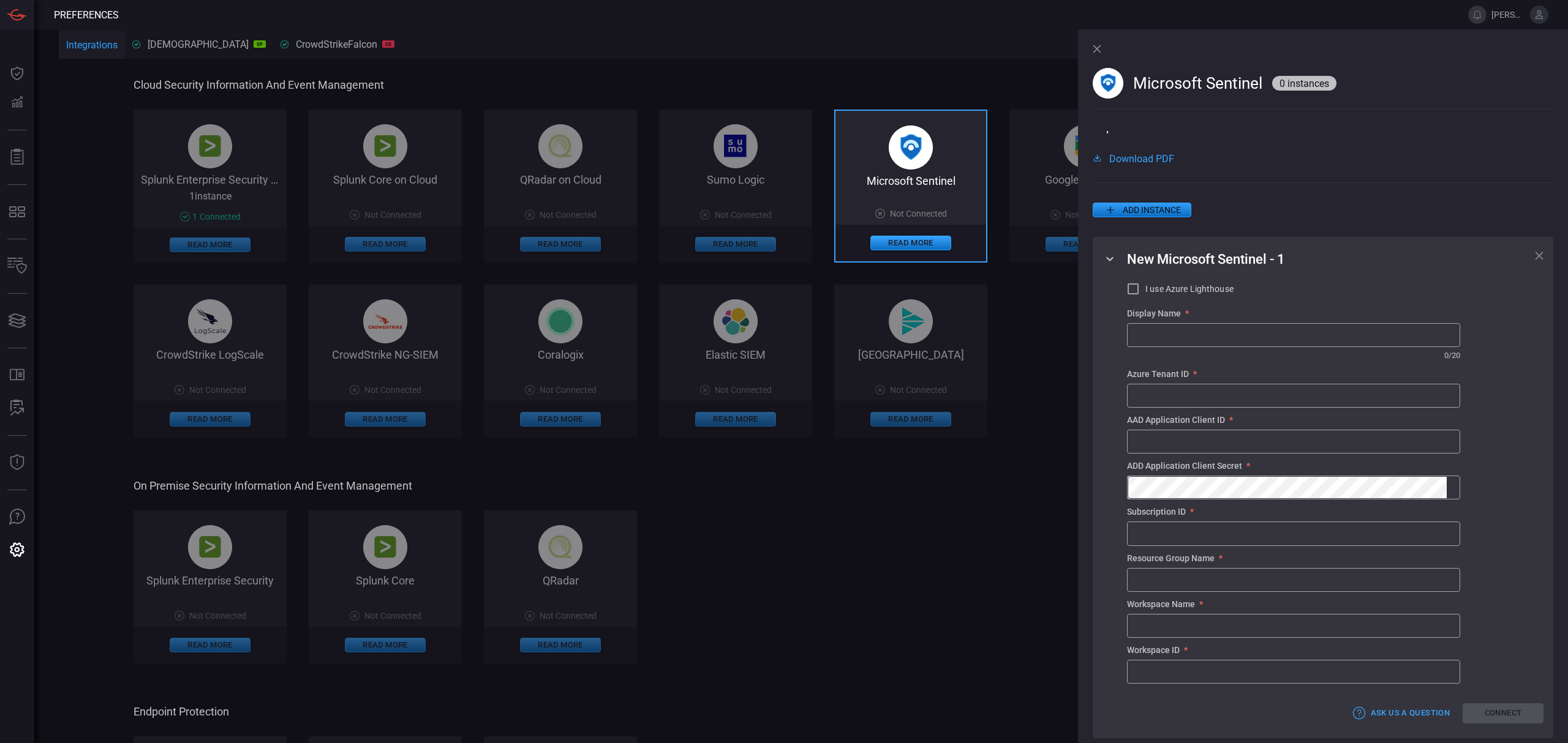
click at [1097, 49] on icon at bounding box center [1097, 49] width 9 height 9
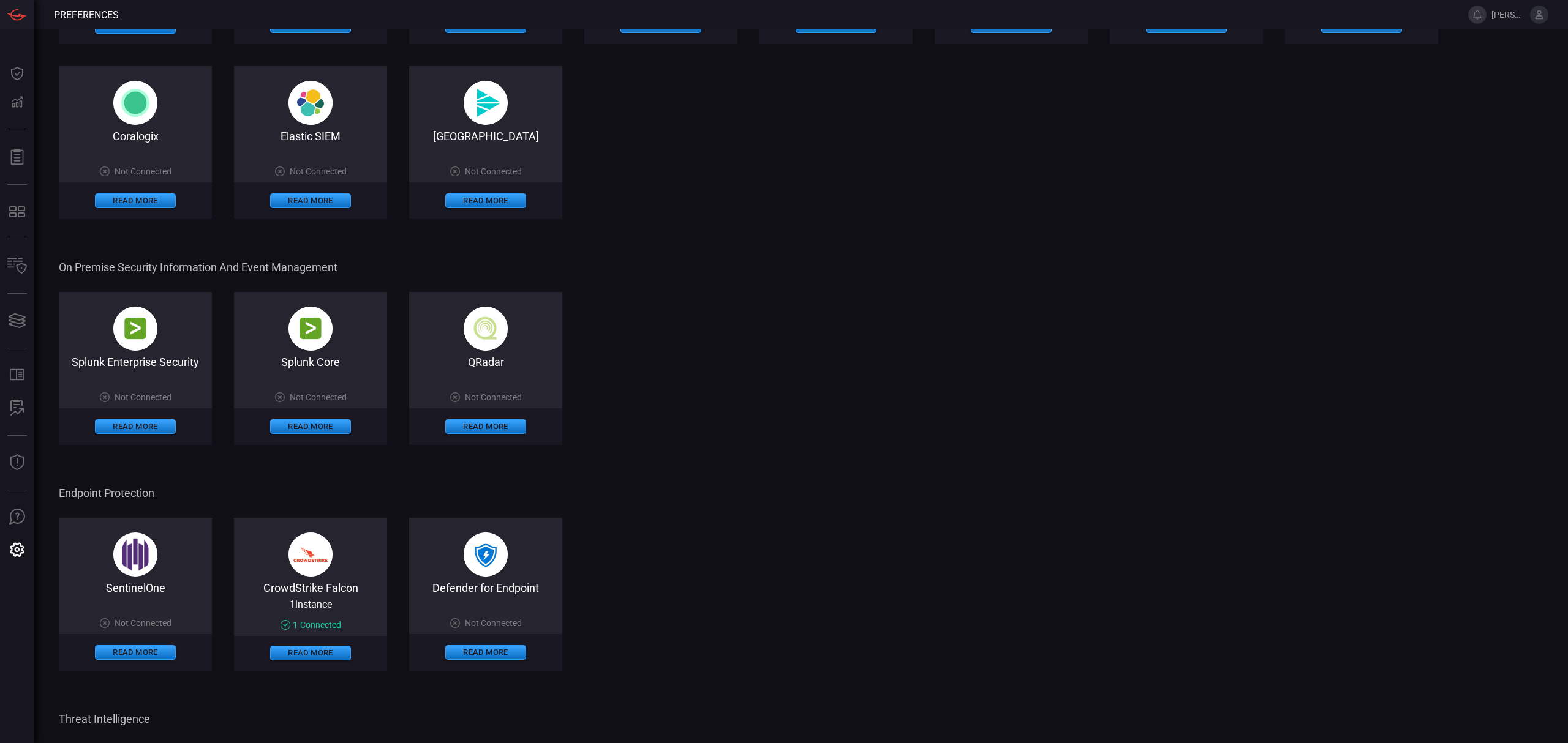
scroll to position [390, 0]
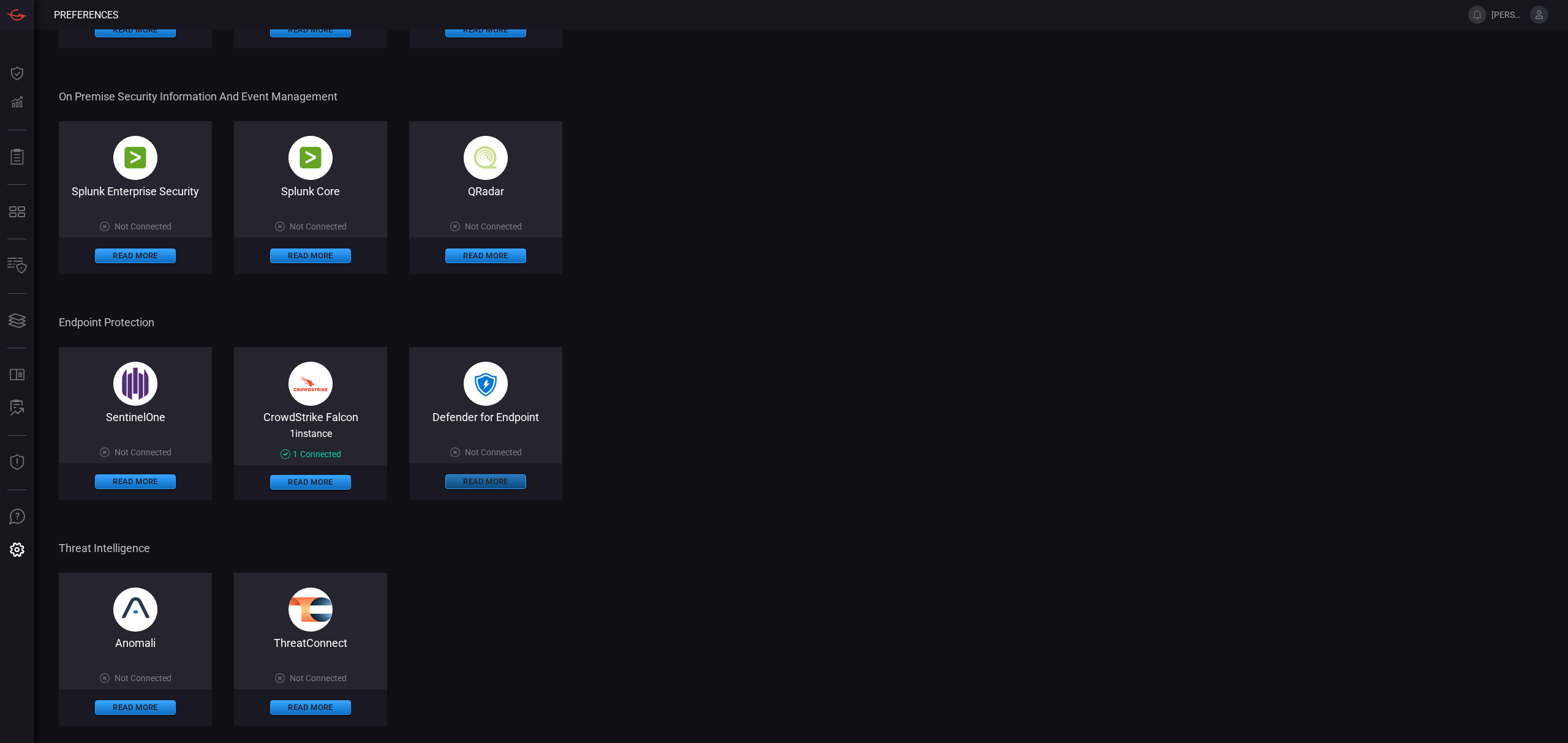
click at [499, 481] on button "Read More" at bounding box center [486, 482] width 81 height 15
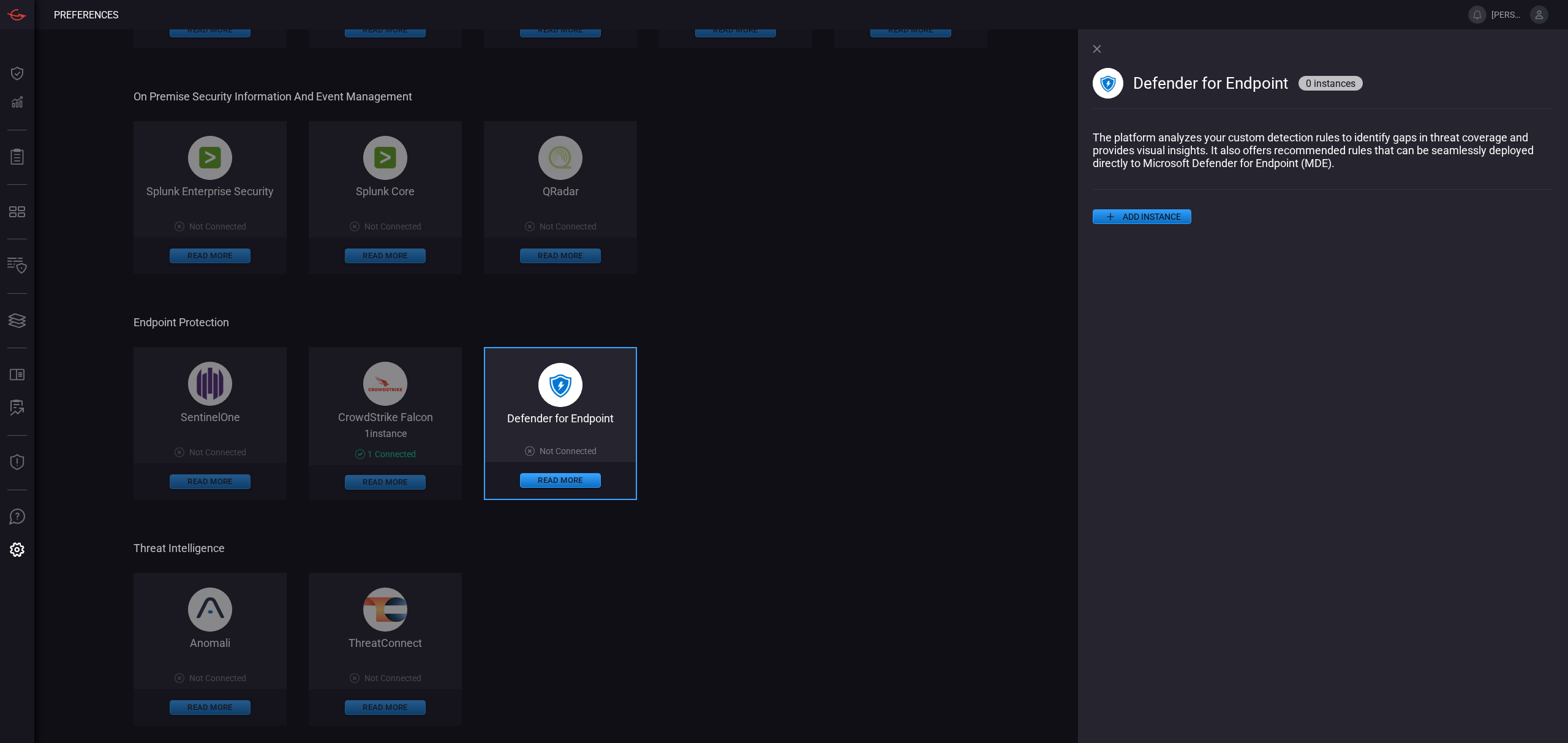
click at [1188, 213] on button "ADD INSTANCE" at bounding box center [1142, 217] width 99 height 15
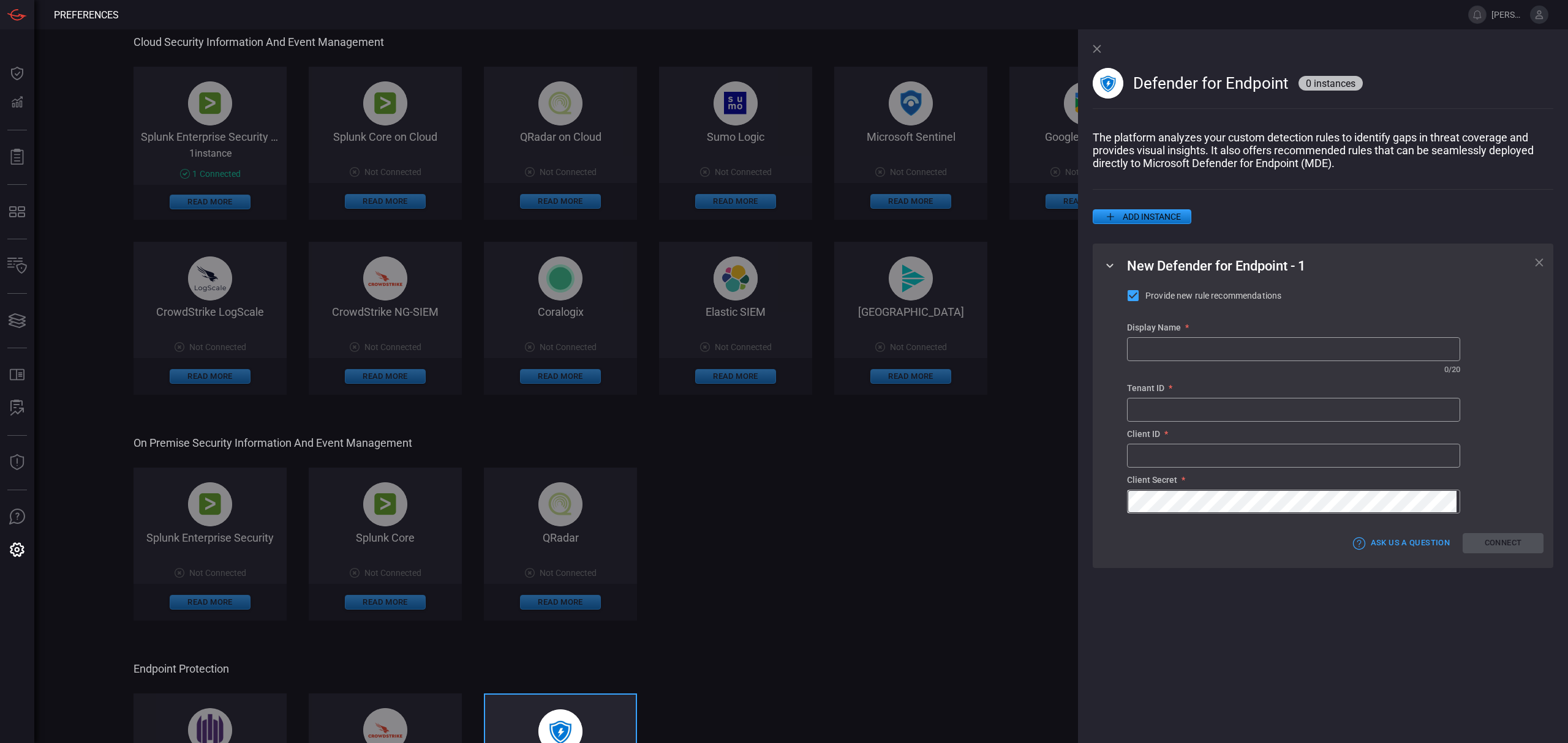
scroll to position [0, 0]
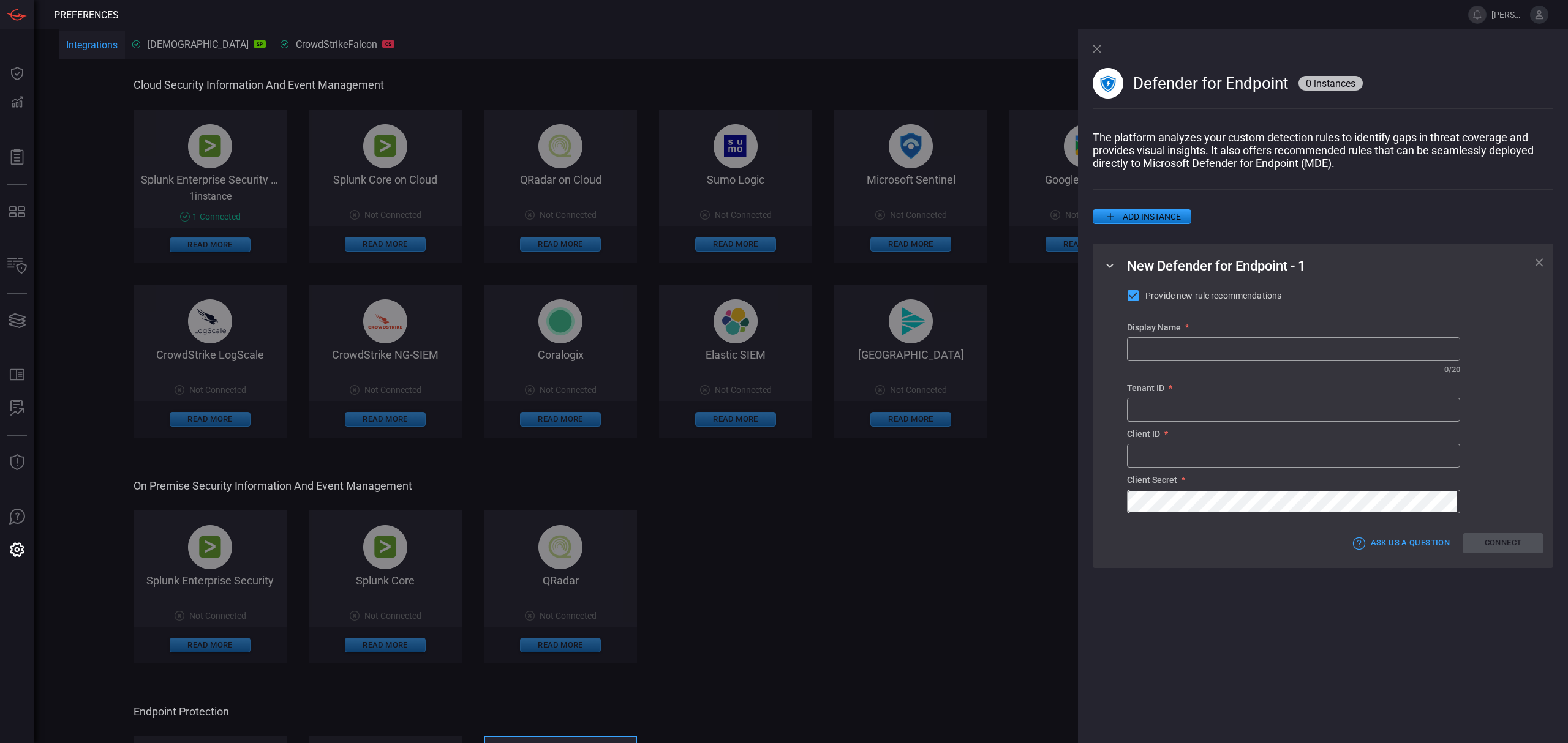
click at [1469, 264] on icon at bounding box center [1538, 262] width 8 height 8
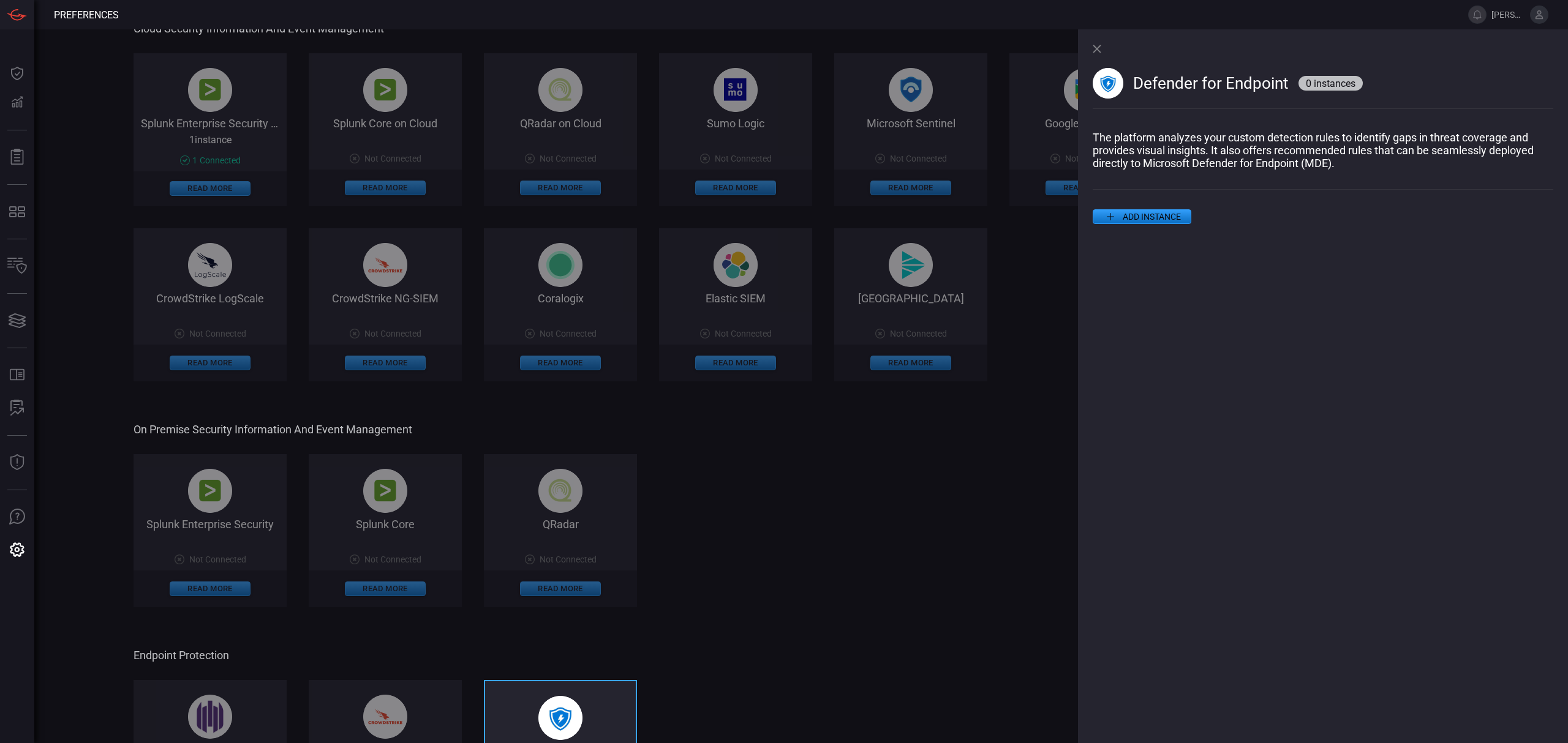
scroll to position [82, 0]
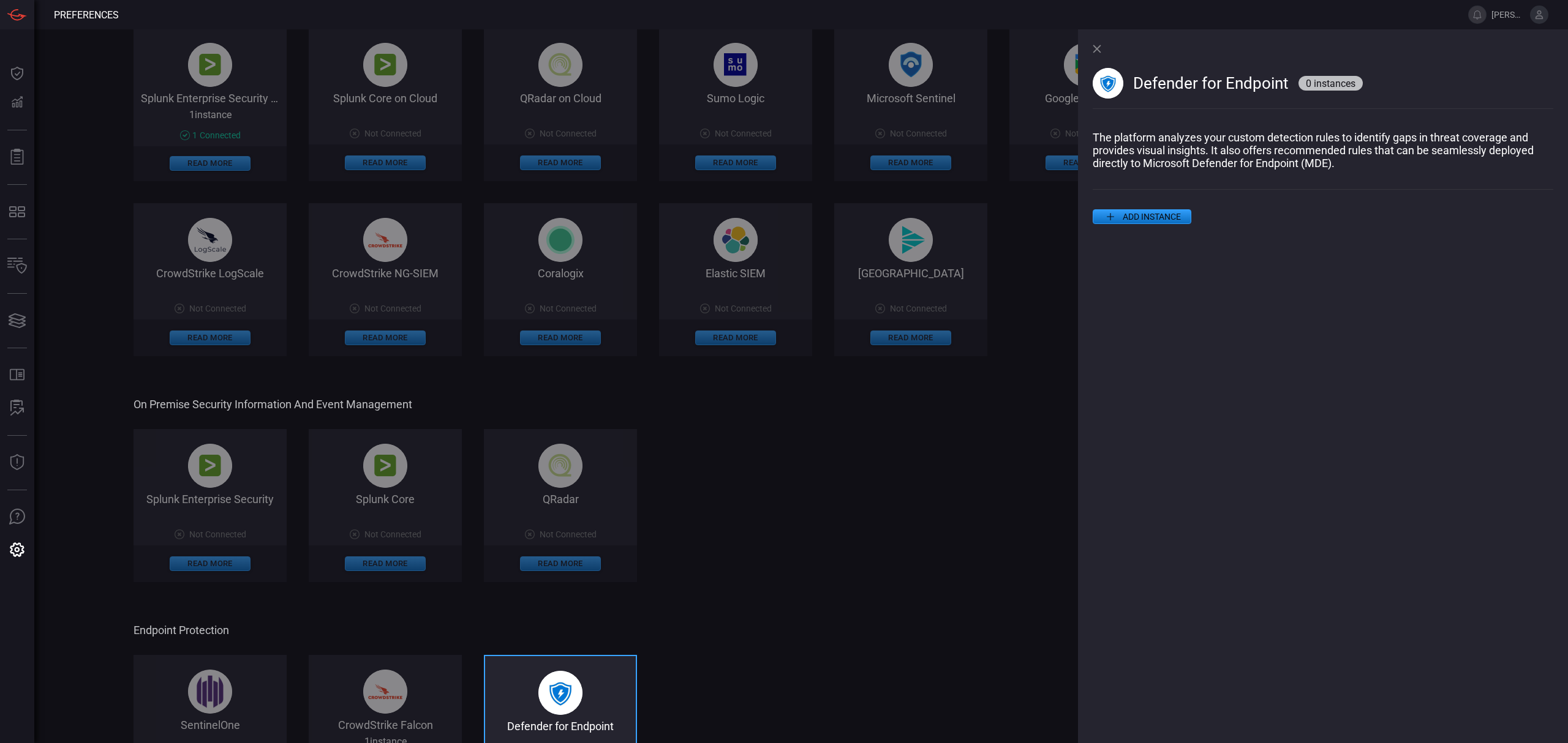
click at [1097, 52] on icon at bounding box center [1097, 49] width 9 height 9
